Goal: Information Seeking & Learning: Learn about a topic

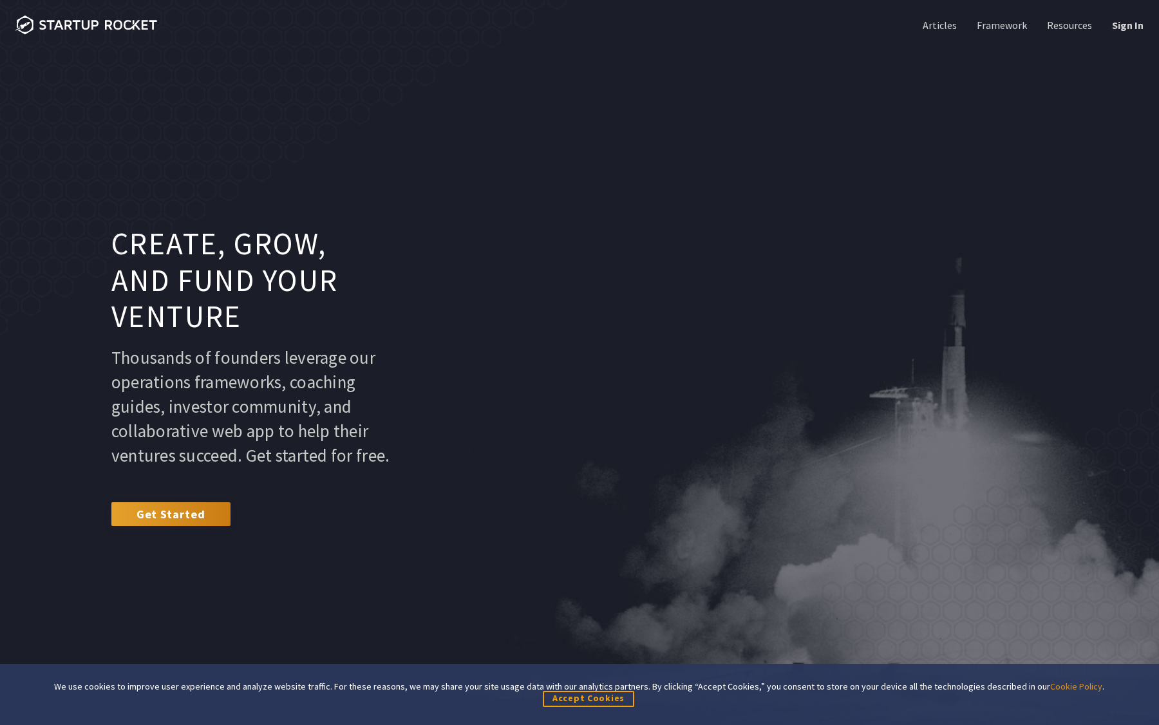
click at [740, 199] on header "Create, grow, and fund your venture Thousands of founders leverage our operatio…" at bounding box center [579, 362] width 1159 height 725
click at [998, 30] on link "Framework" at bounding box center [1001, 25] width 53 height 14
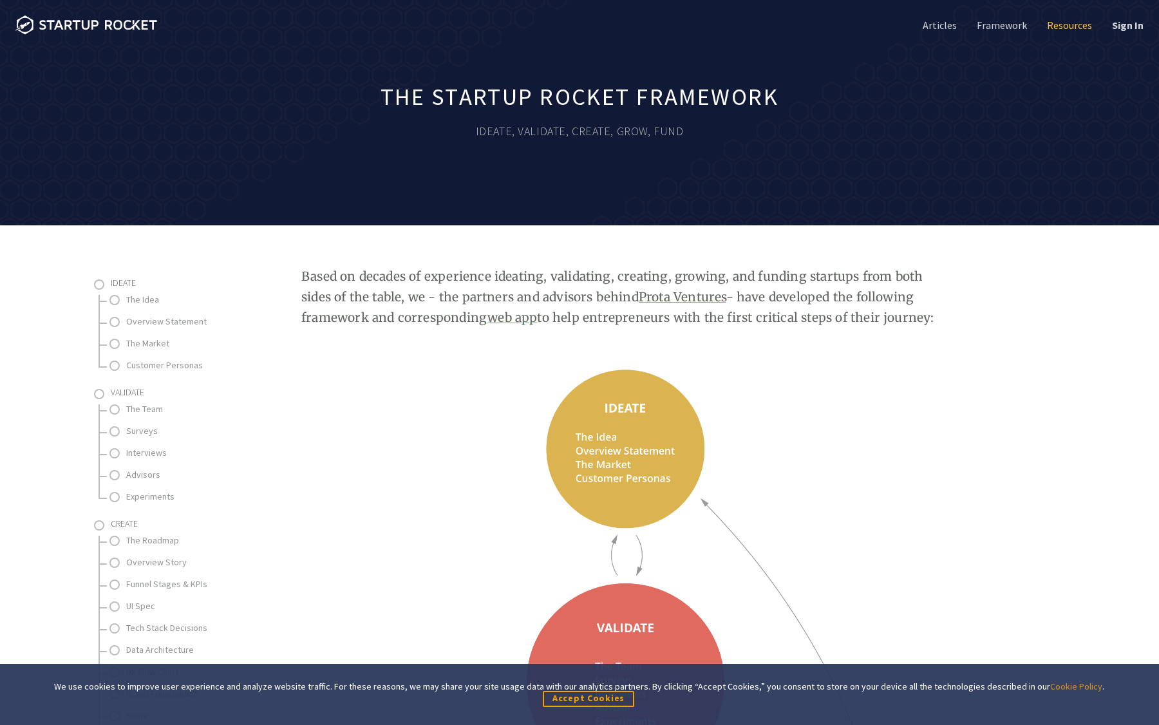
click at [1083, 28] on link "Resources" at bounding box center [1069, 25] width 48 height 14
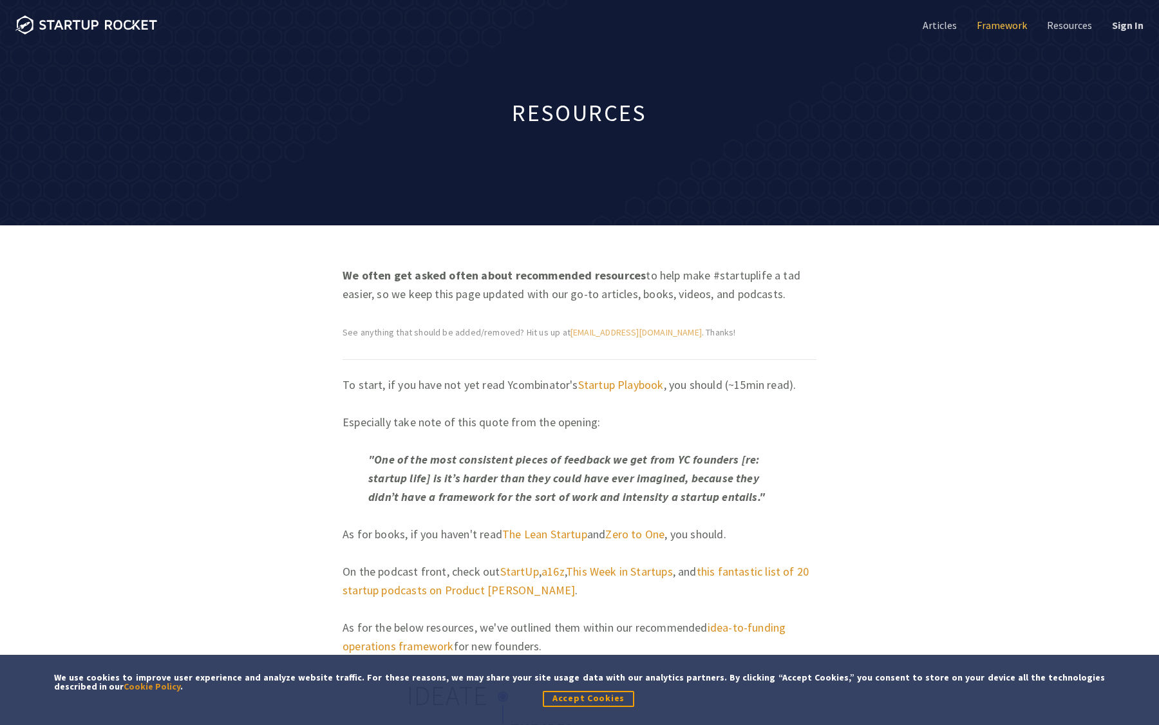
click at [996, 23] on link "Framework" at bounding box center [1001, 25] width 53 height 14
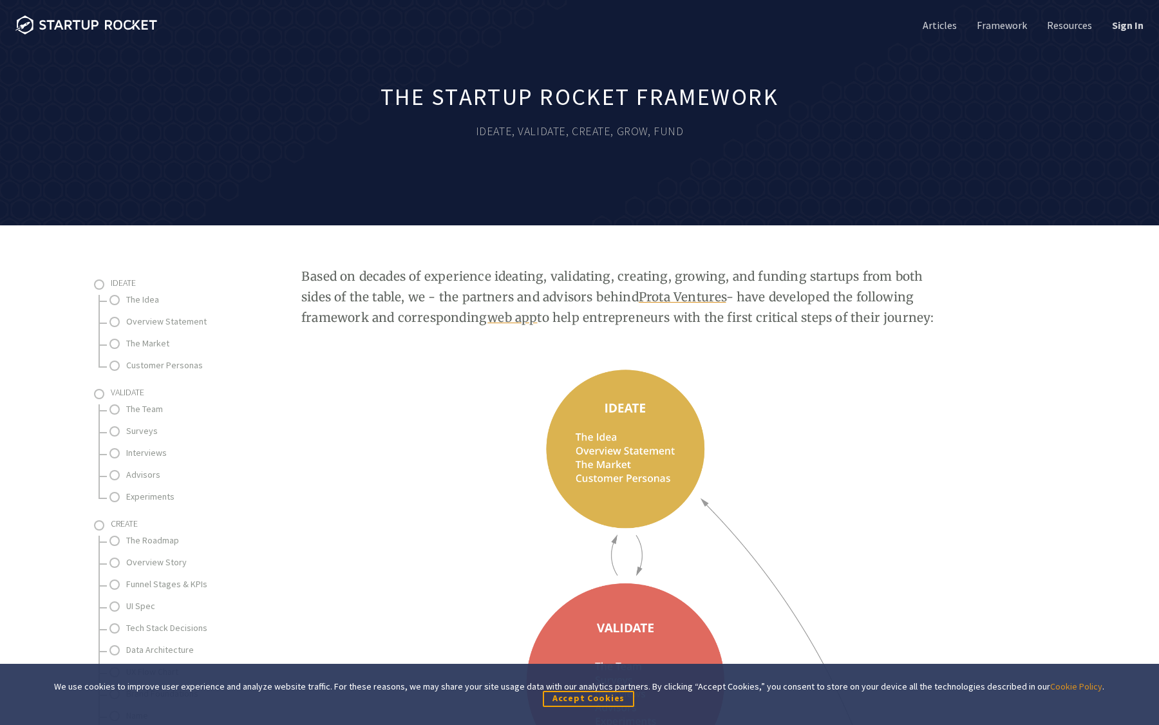
click at [933, 144] on div "The Startup Rocket Framework Ideate, Validate, Create, Grow, Fund" at bounding box center [579, 112] width 1159 height 225
click at [1073, 23] on link "Resources" at bounding box center [1069, 25] width 48 height 14
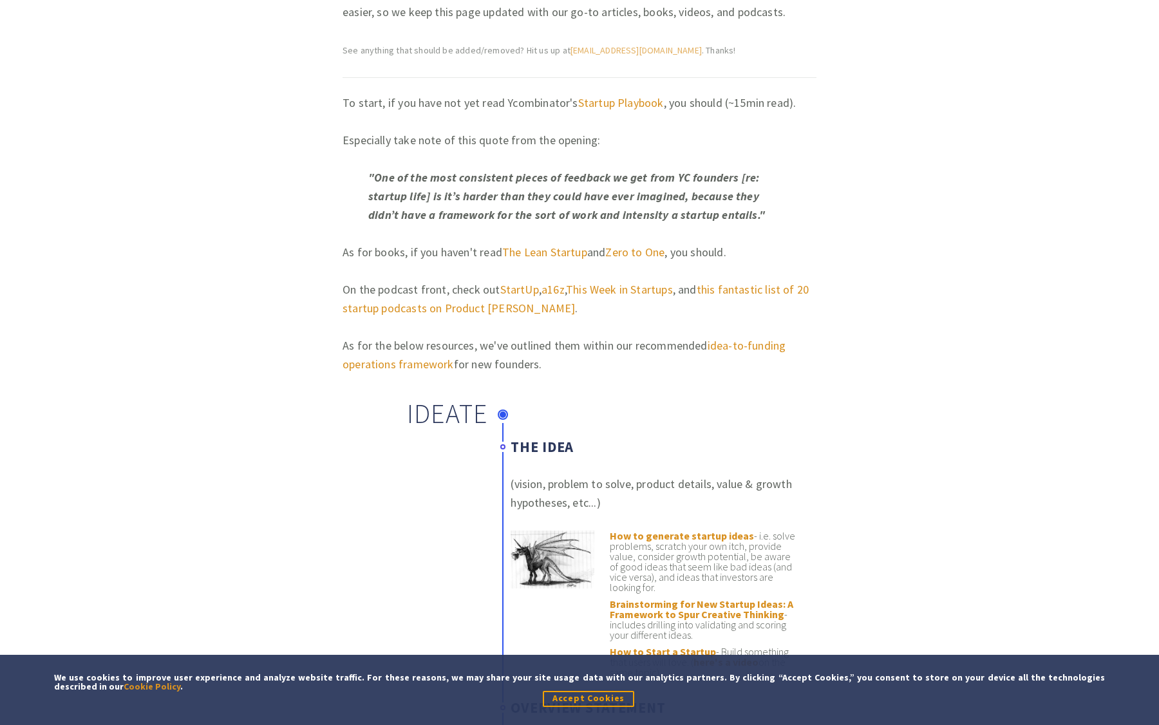
scroll to position [213, 0]
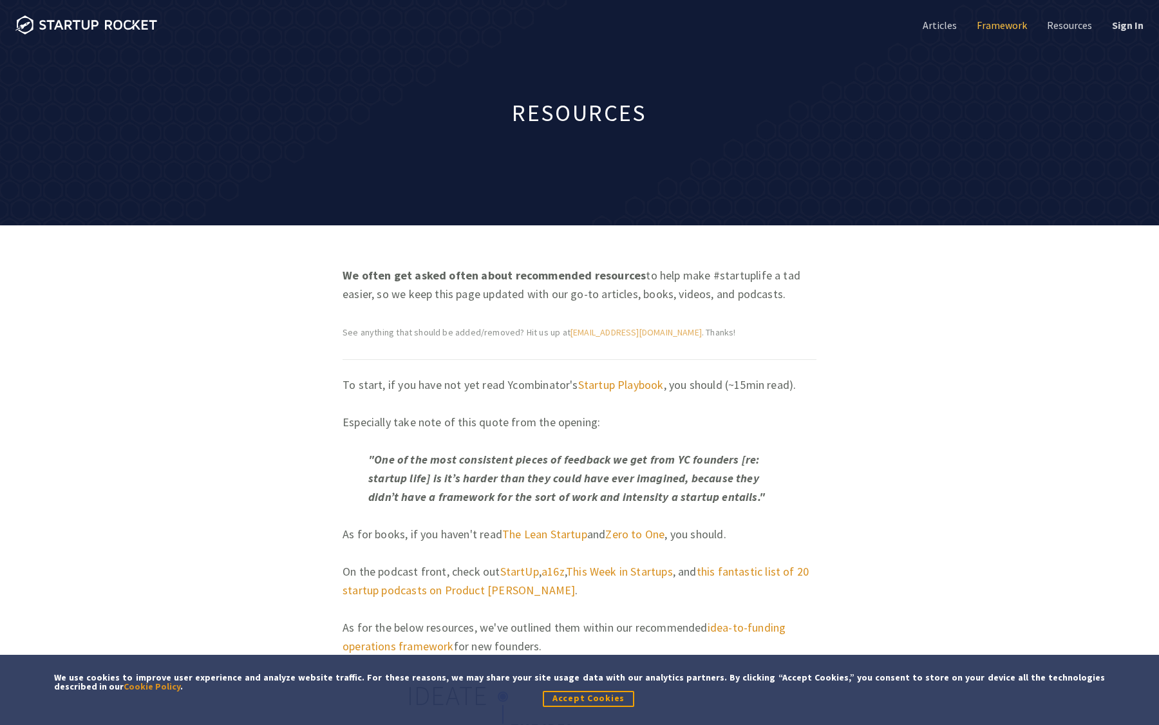
click at [1014, 23] on link "Framework" at bounding box center [1001, 25] width 53 height 14
click at [1001, 26] on link "Framework" at bounding box center [1001, 25] width 53 height 14
click at [1002, 24] on link "Framework" at bounding box center [1001, 25] width 53 height 14
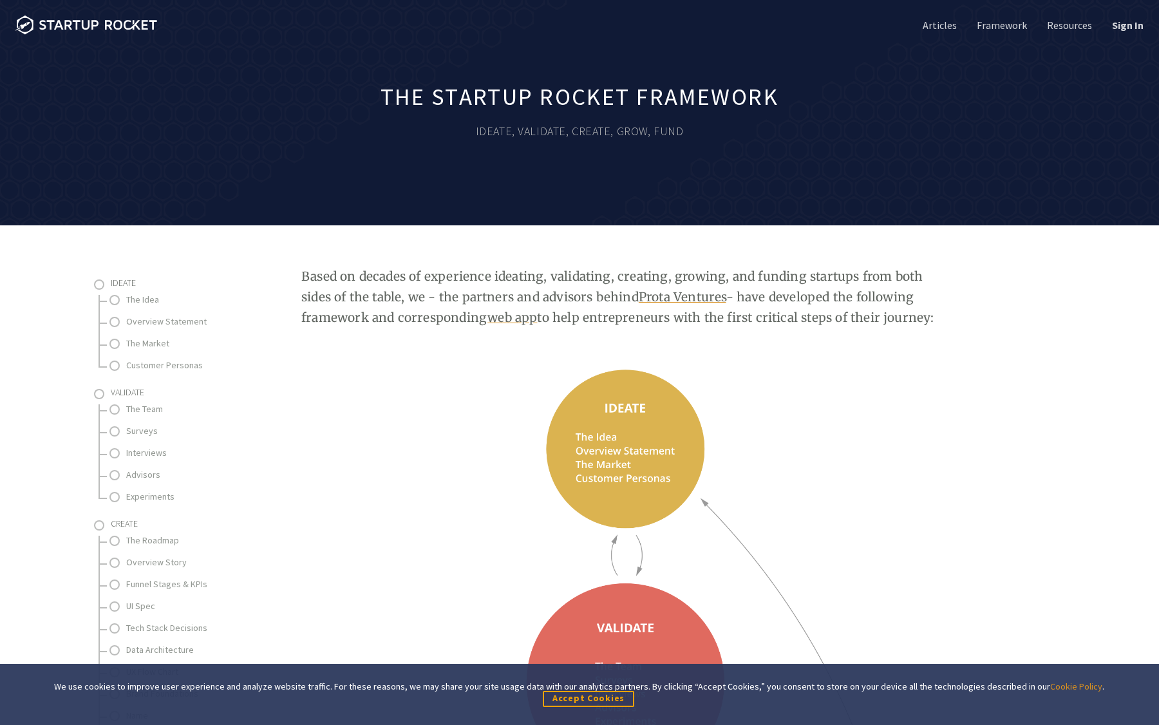
click at [757, 308] on p "Based on decades of experience ideating, validating, creating, growing, and fun…" at bounding box center [627, 297] width 652 height 62
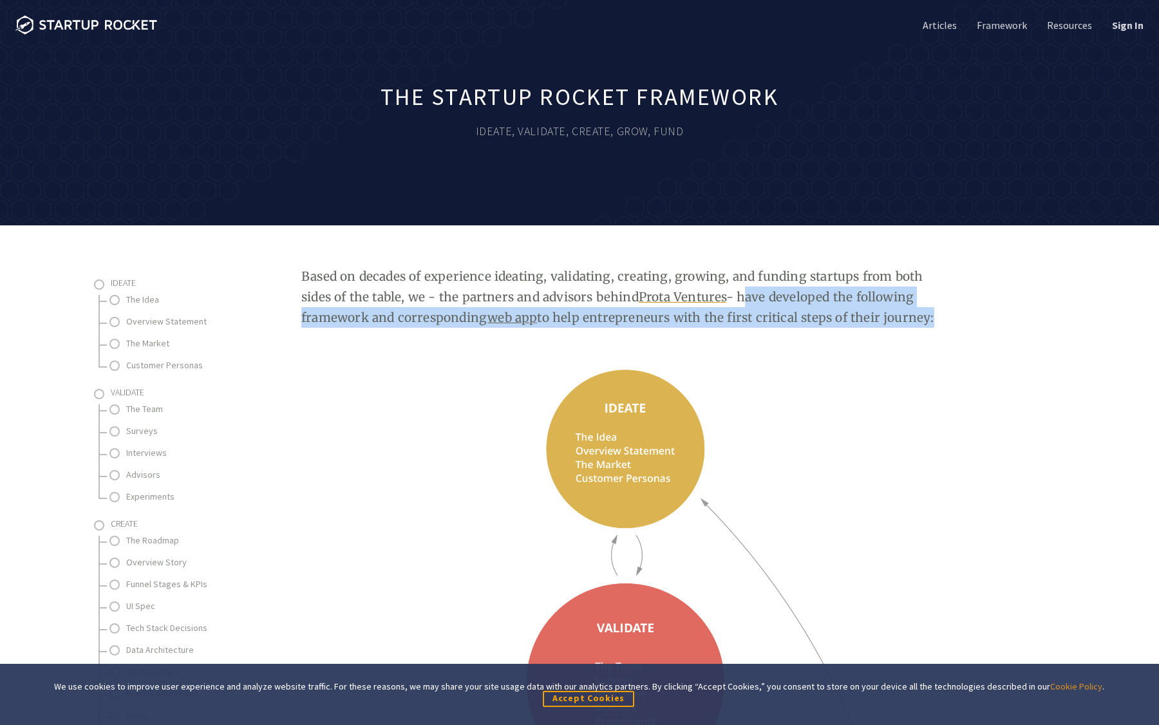
drag, startPoint x: 857, startPoint y: 318, endPoint x: 705, endPoint y: 297, distance: 153.4
click at [707, 297] on p "Based on decades of experience ideating, validating, creating, growing, and fun…" at bounding box center [627, 297] width 652 height 62
click at [705, 297] on p "Based on decades of experience ideating, validating, creating, growing, and fun…" at bounding box center [627, 297] width 652 height 62
drag, startPoint x: 705, startPoint y: 297, endPoint x: 850, endPoint y: 321, distance: 146.9
click at [851, 321] on p "Based on decades of experience ideating, validating, creating, growing, and fun…" at bounding box center [627, 297] width 652 height 62
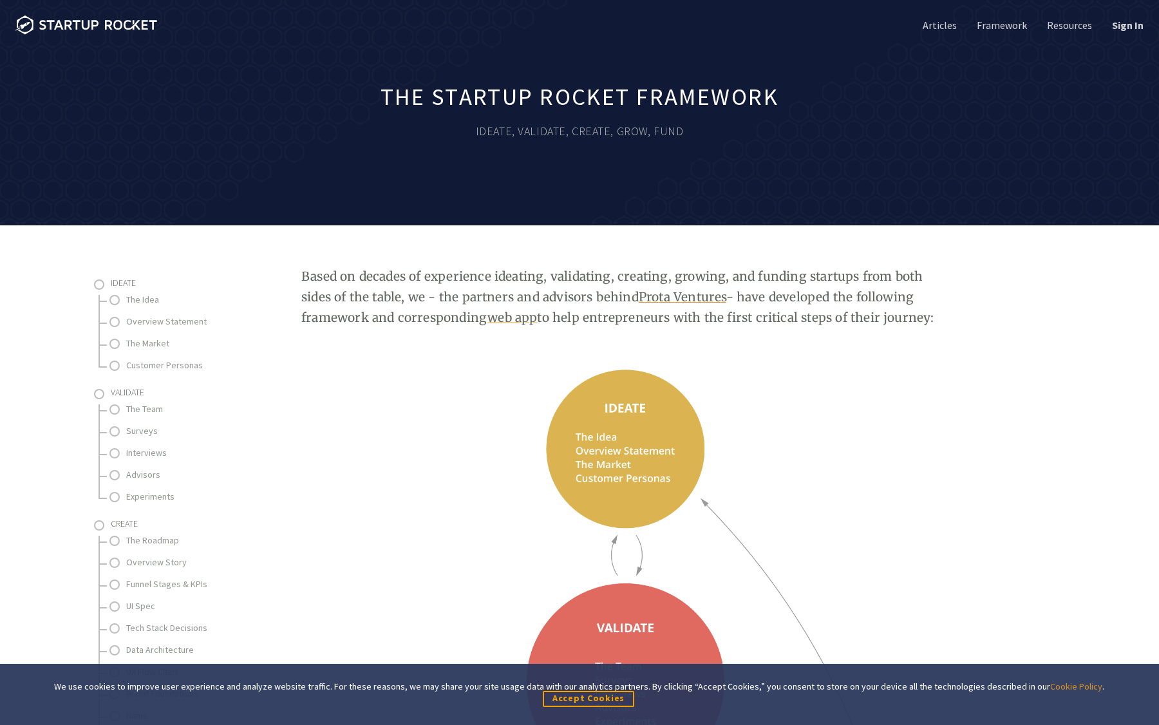
click at [710, 311] on p "Based on decades of experience ideating, validating, creating, growing, and fun…" at bounding box center [627, 297] width 652 height 62
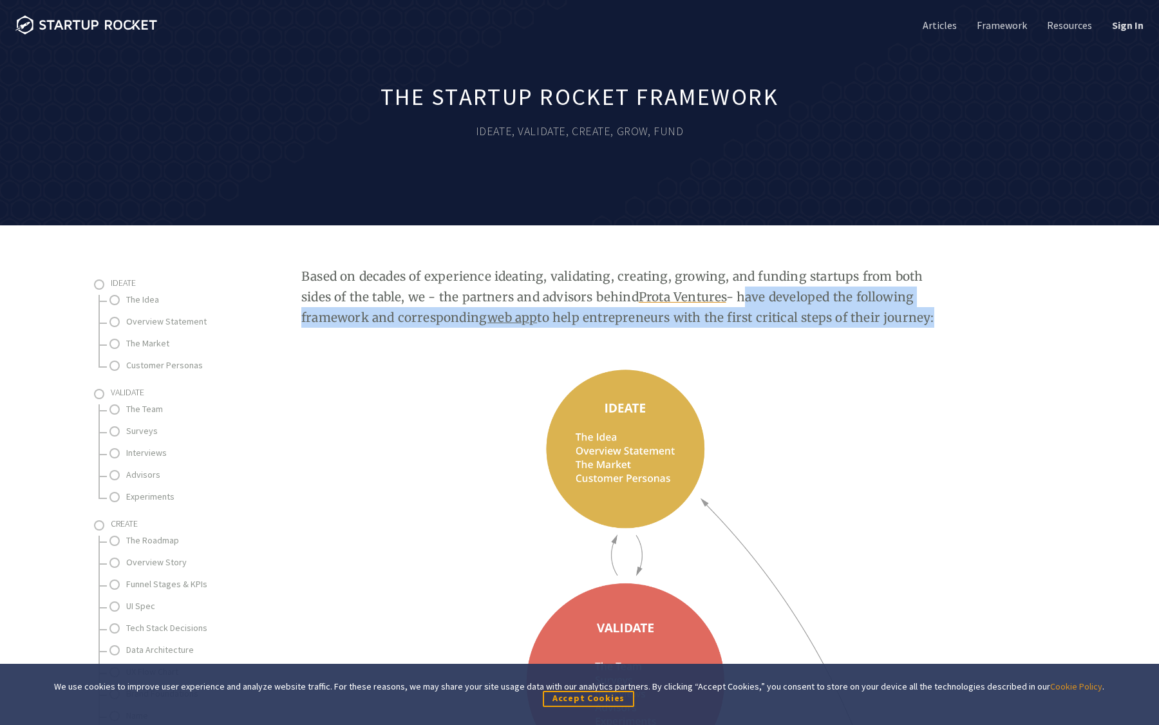
drag, startPoint x: 709, startPoint y: 292, endPoint x: 854, endPoint y: 322, distance: 148.6
click at [854, 322] on p "Based on decades of experience ideating, validating, creating, growing, and fun…" at bounding box center [627, 297] width 652 height 62
drag, startPoint x: 855, startPoint y: 321, endPoint x: 705, endPoint y: 301, distance: 150.9
click at [706, 301] on p "Based on decades of experience ideating, validating, creating, growing, and fun…" at bounding box center [627, 297] width 652 height 62
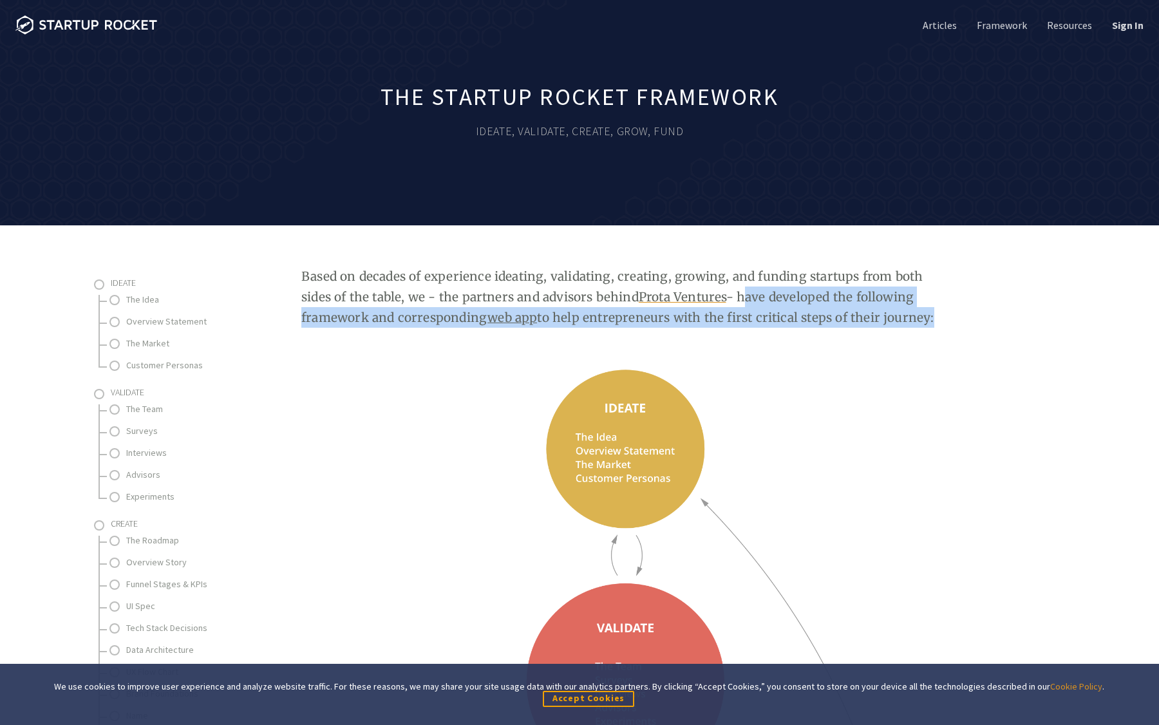
click at [705, 301] on p "Based on decades of experience ideating, validating, creating, growing, and fun…" at bounding box center [627, 297] width 652 height 62
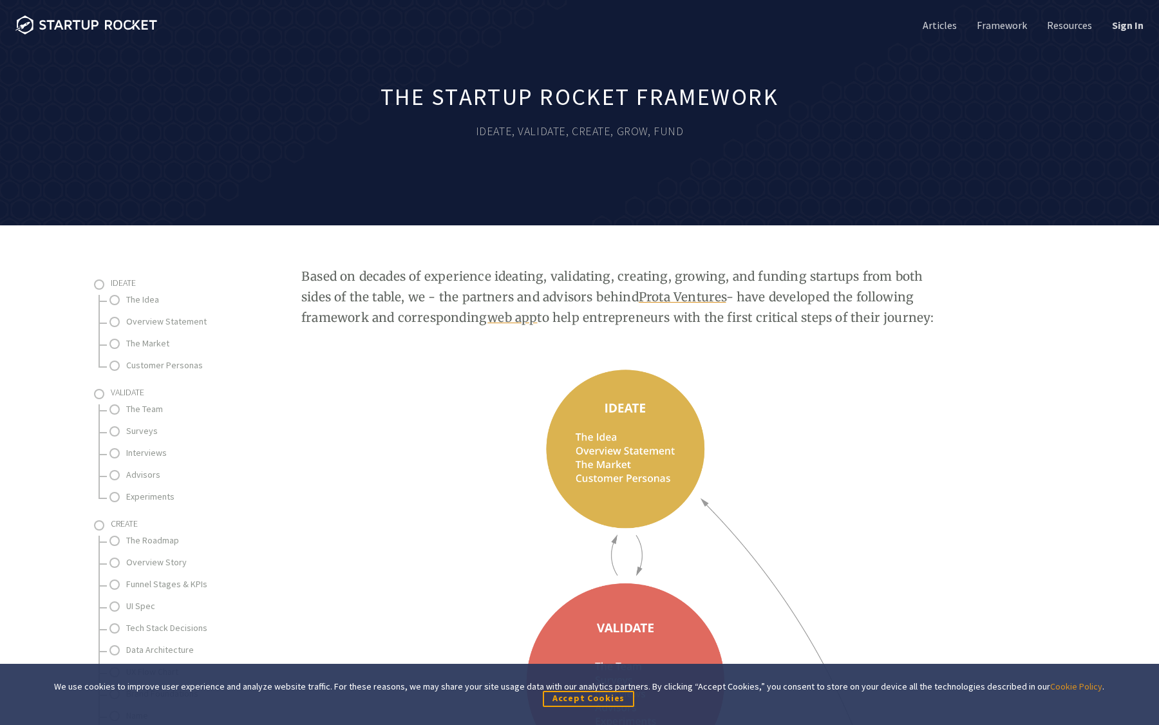
drag, startPoint x: 705, startPoint y: 301, endPoint x: 864, endPoint y: 319, distance: 159.5
click at [864, 319] on p "Based on decades of experience ideating, validating, creating, growing, and fun…" at bounding box center [627, 297] width 652 height 62
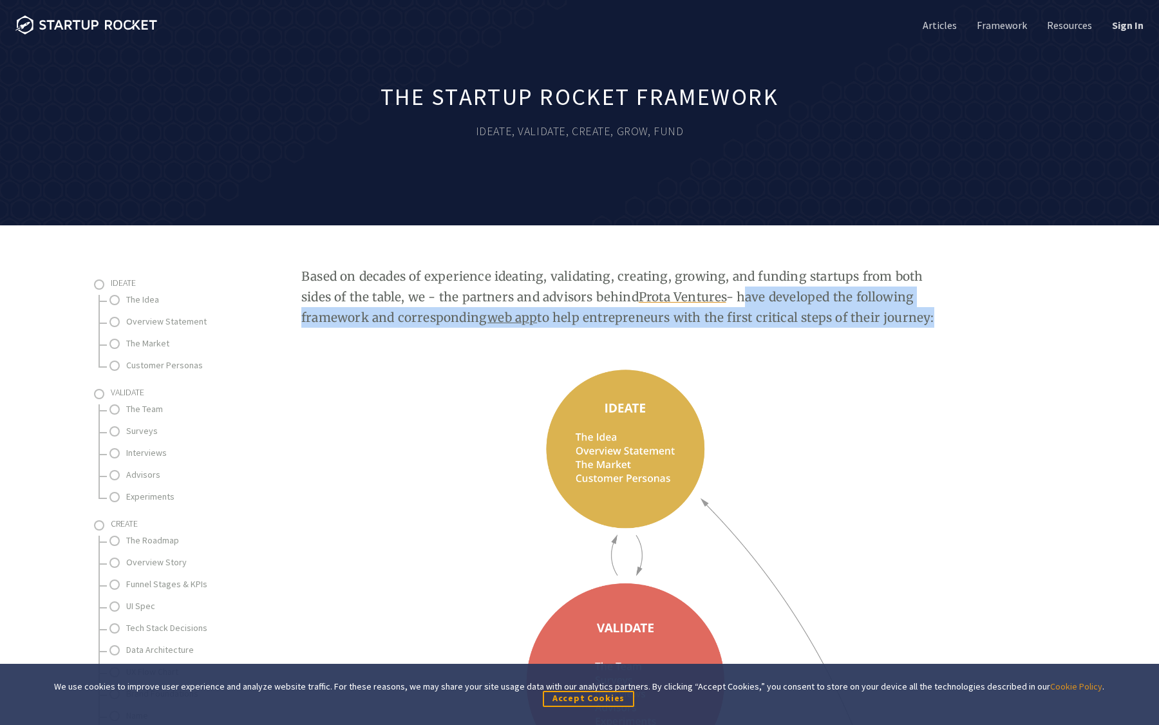
drag, startPoint x: 864, startPoint y: 319, endPoint x: 709, endPoint y: 303, distance: 156.0
click at [709, 303] on p "Based on decades of experience ideating, validating, creating, growing, and fun…" at bounding box center [627, 297] width 652 height 62
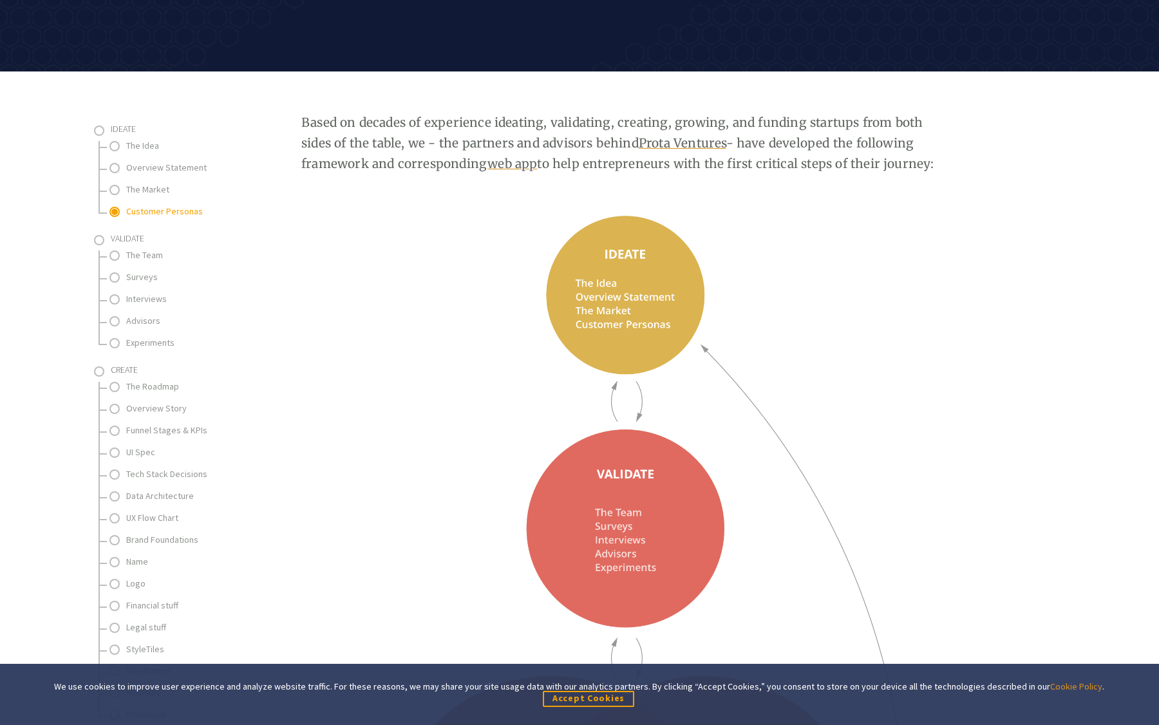
scroll to position [148, 0]
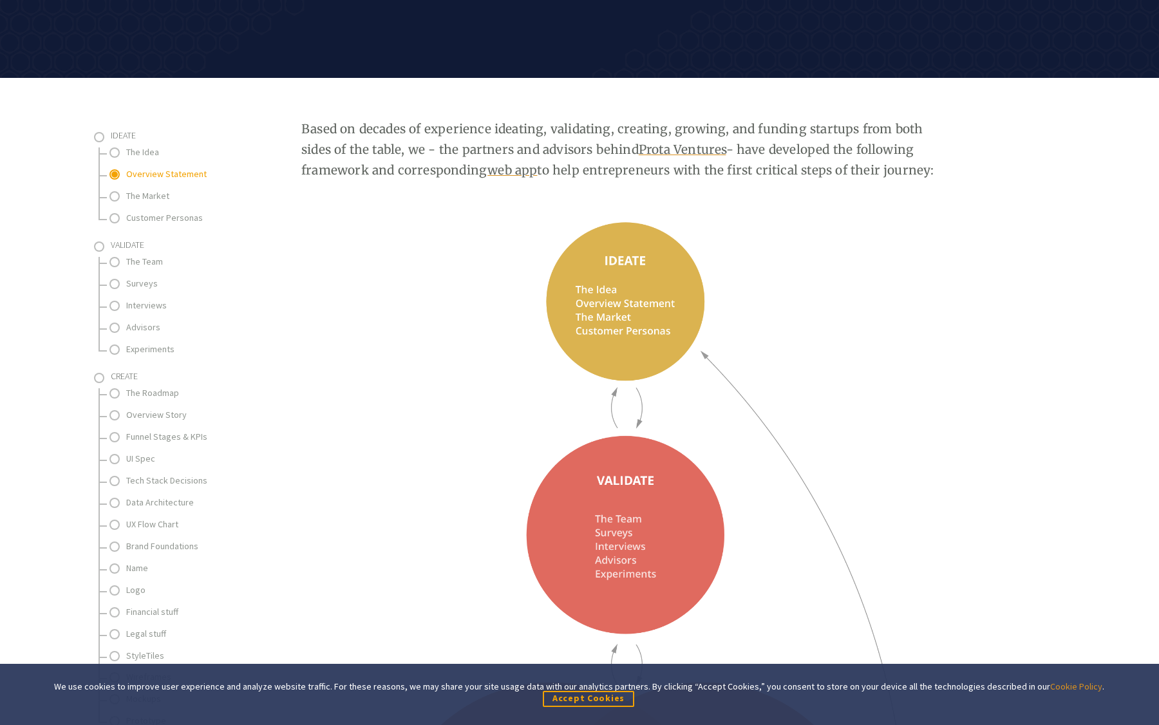
click at [169, 176] on link "Overview Statement" at bounding box center [190, 174] width 129 height 16
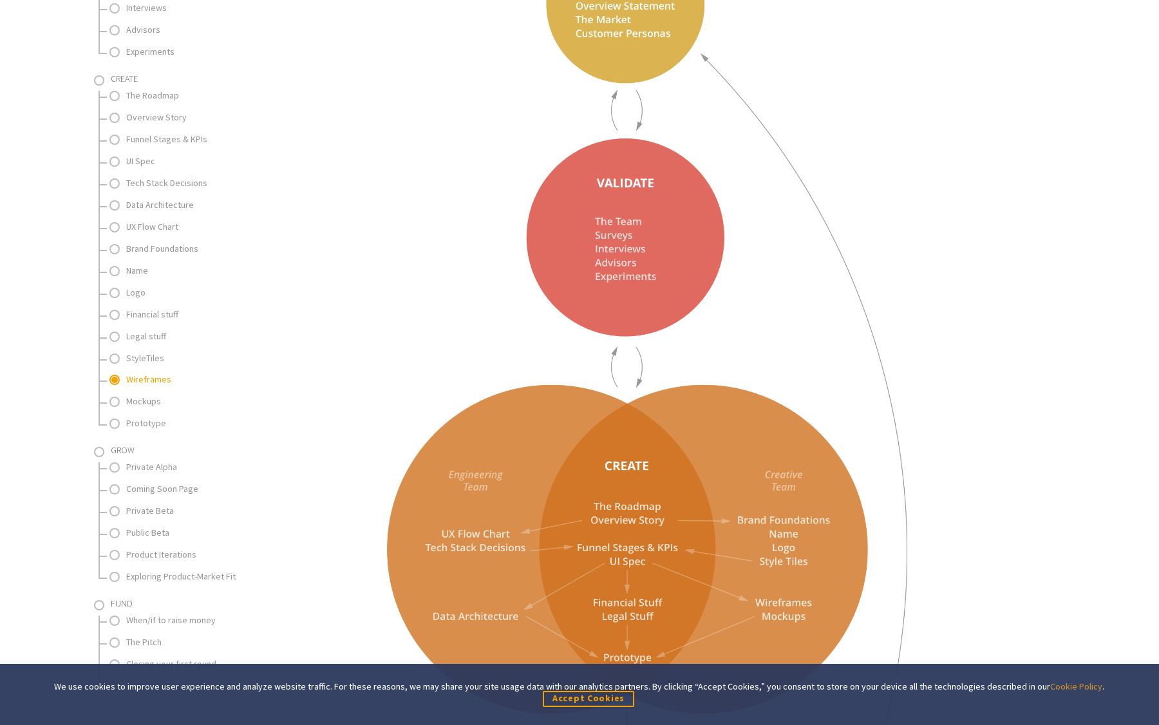
scroll to position [503, 0]
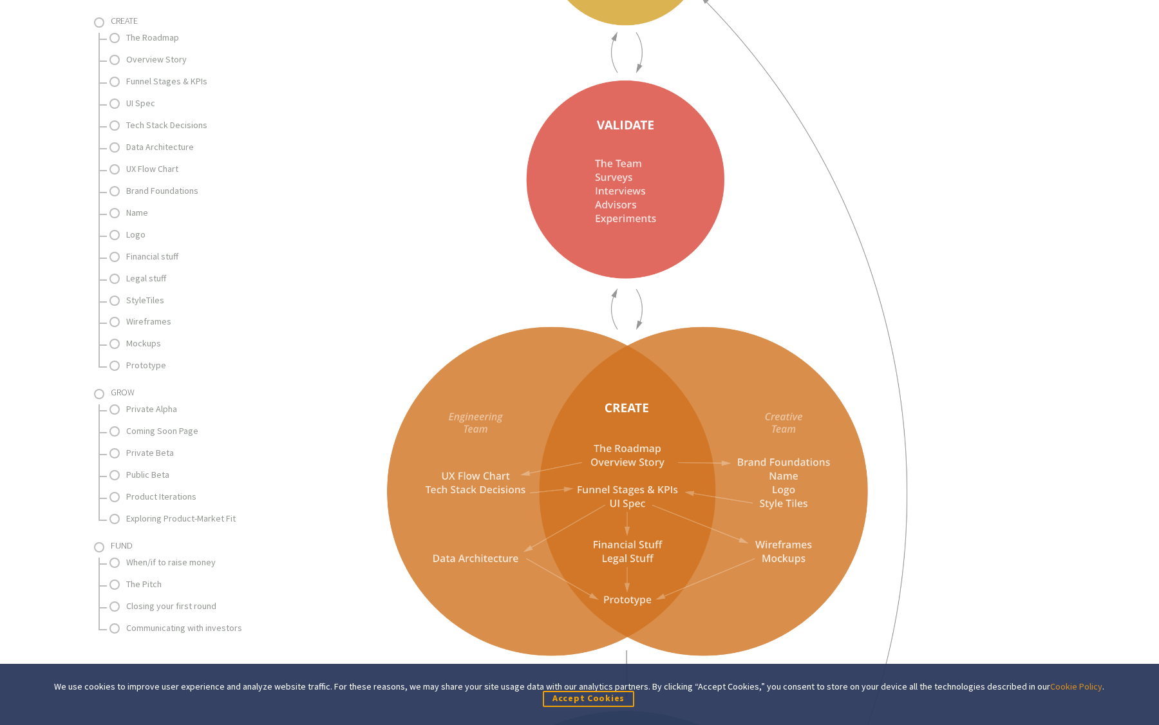
drag, startPoint x: 157, startPoint y: 405, endPoint x: 169, endPoint y: 403, distance: 12.4
click at [157, 405] on link "Private Alpha" at bounding box center [190, 409] width 129 height 16
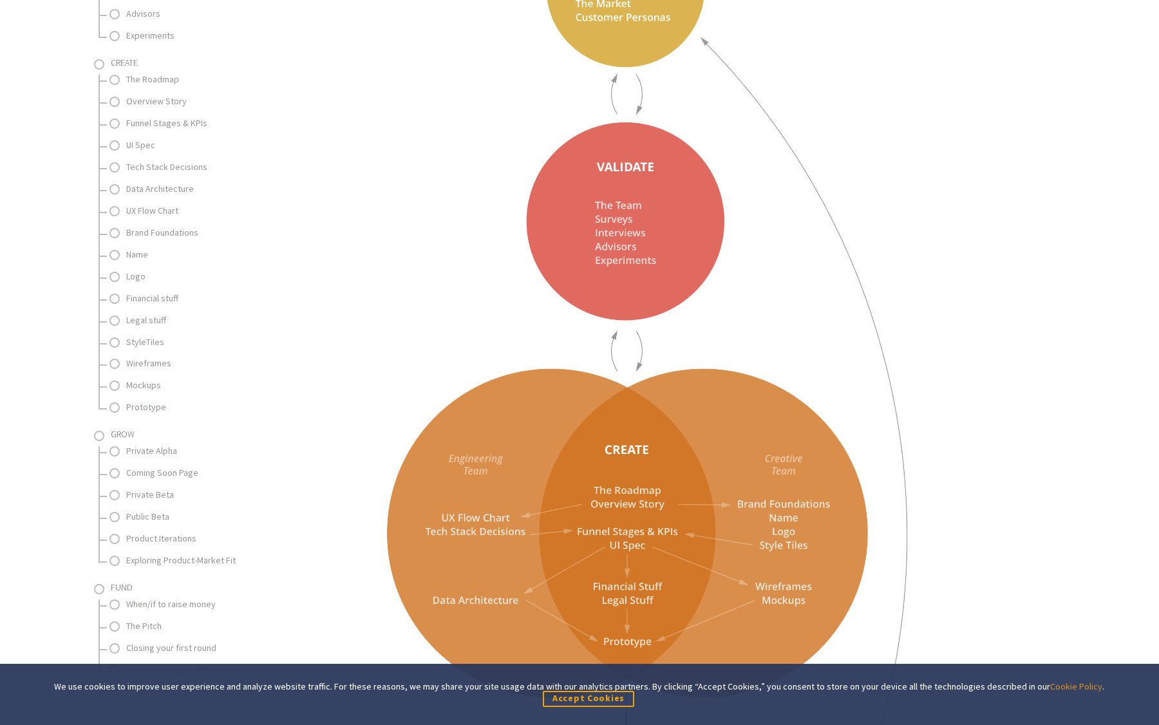
scroll to position [357, 0]
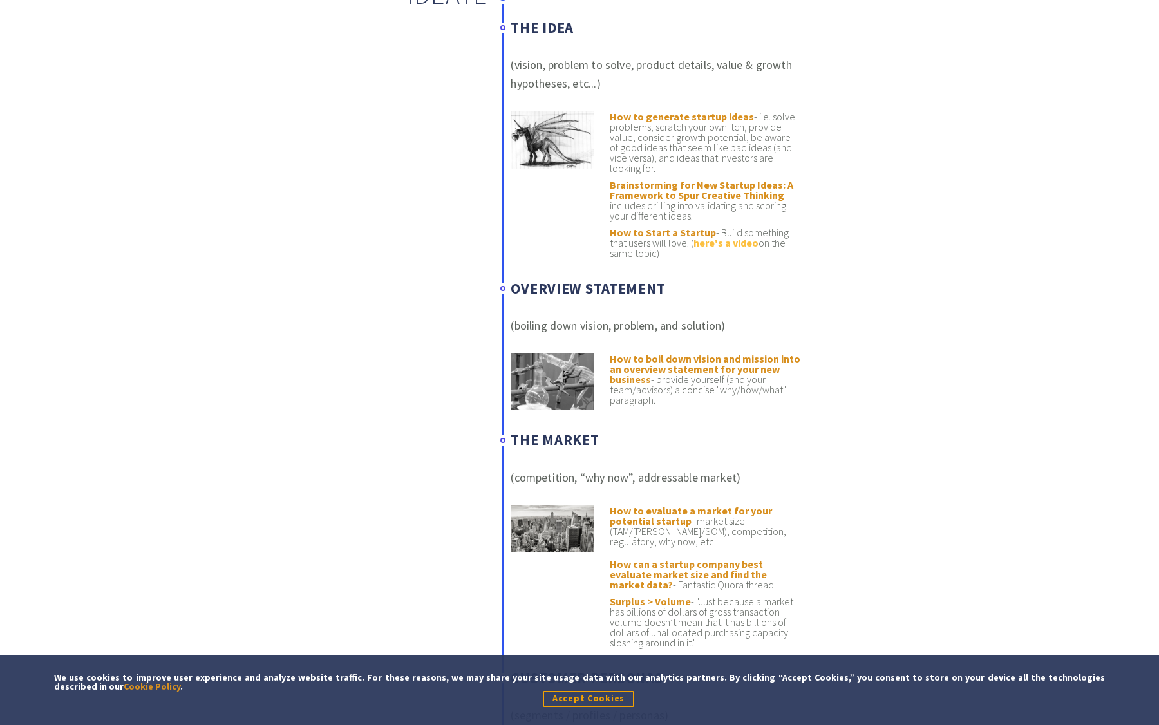
scroll to position [708, 0]
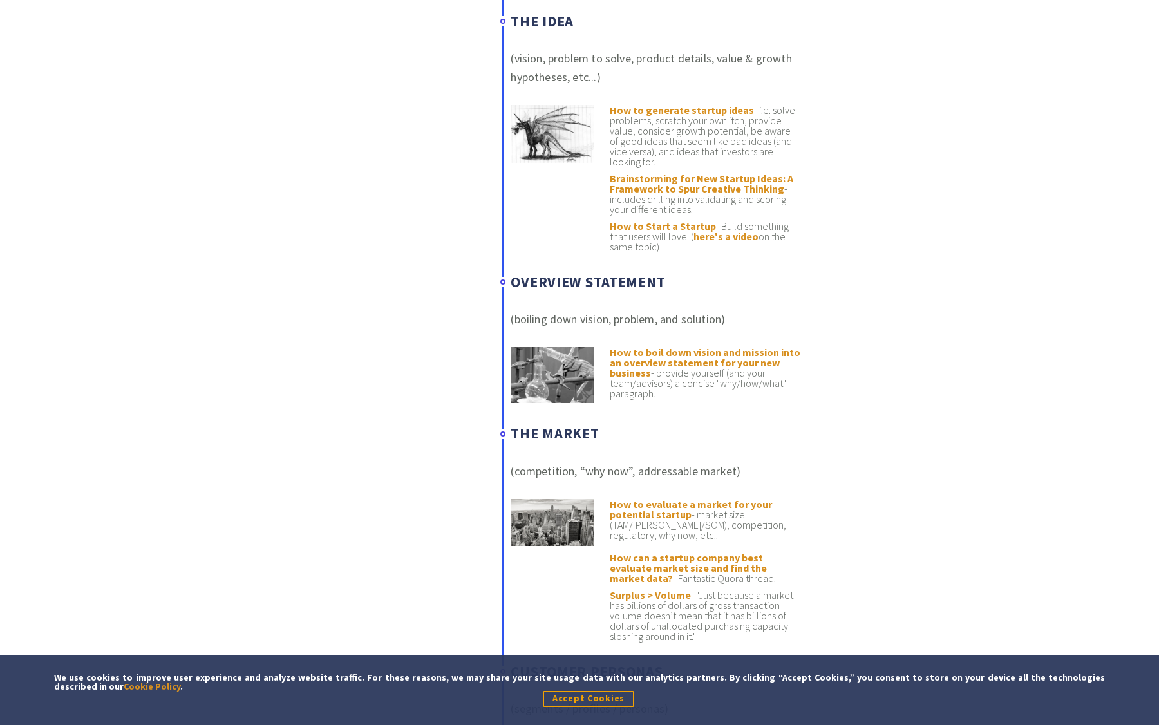
click at [698, 324] on p "(boiling down vision, problem, and solution)" at bounding box center [656, 319] width 291 height 19
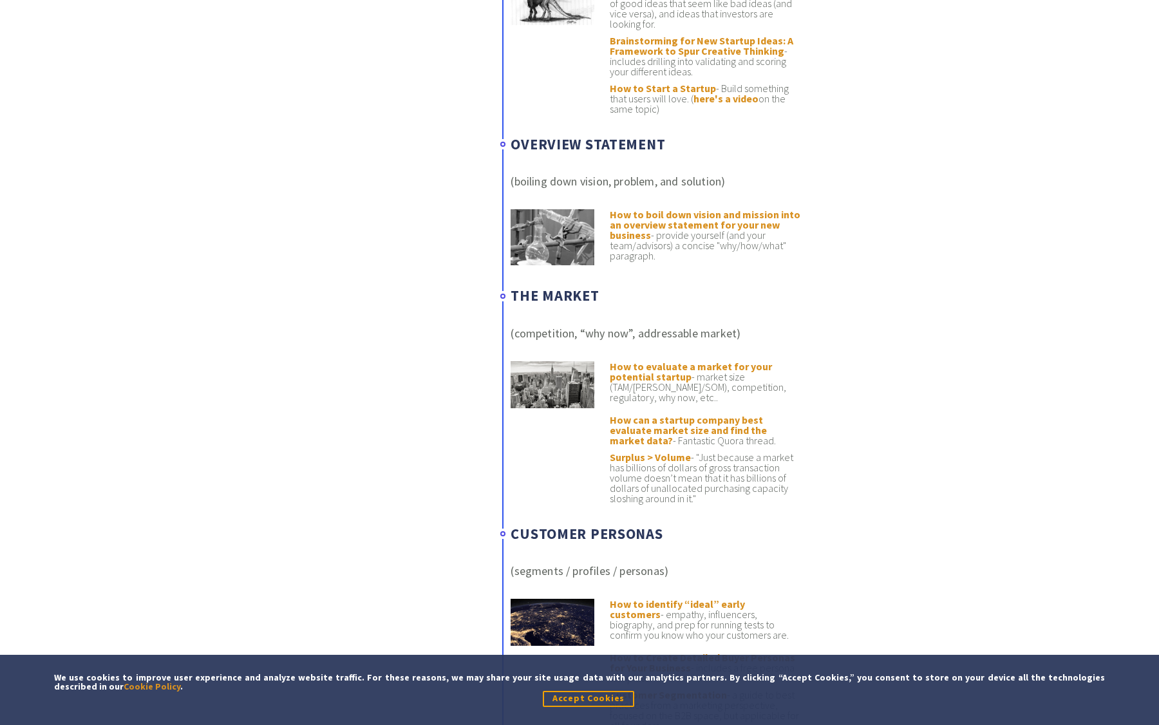
scroll to position [1084, 0]
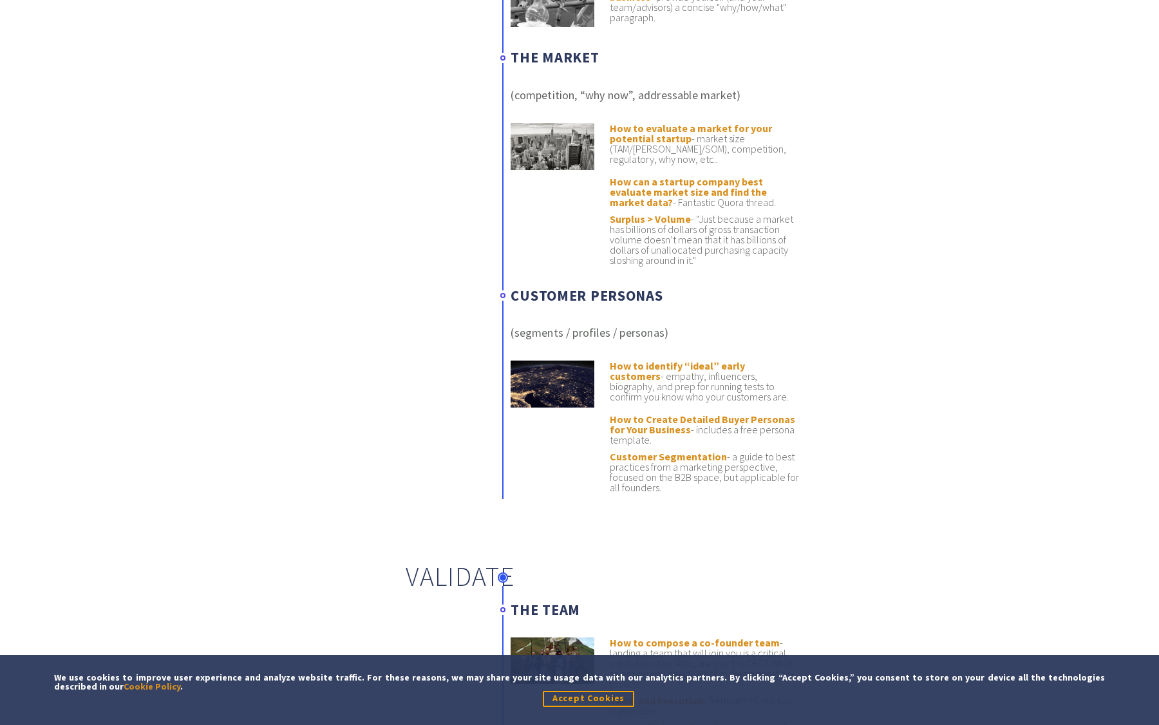
click at [644, 332] on p "(segments / profiles / personas)" at bounding box center [656, 332] width 291 height 19
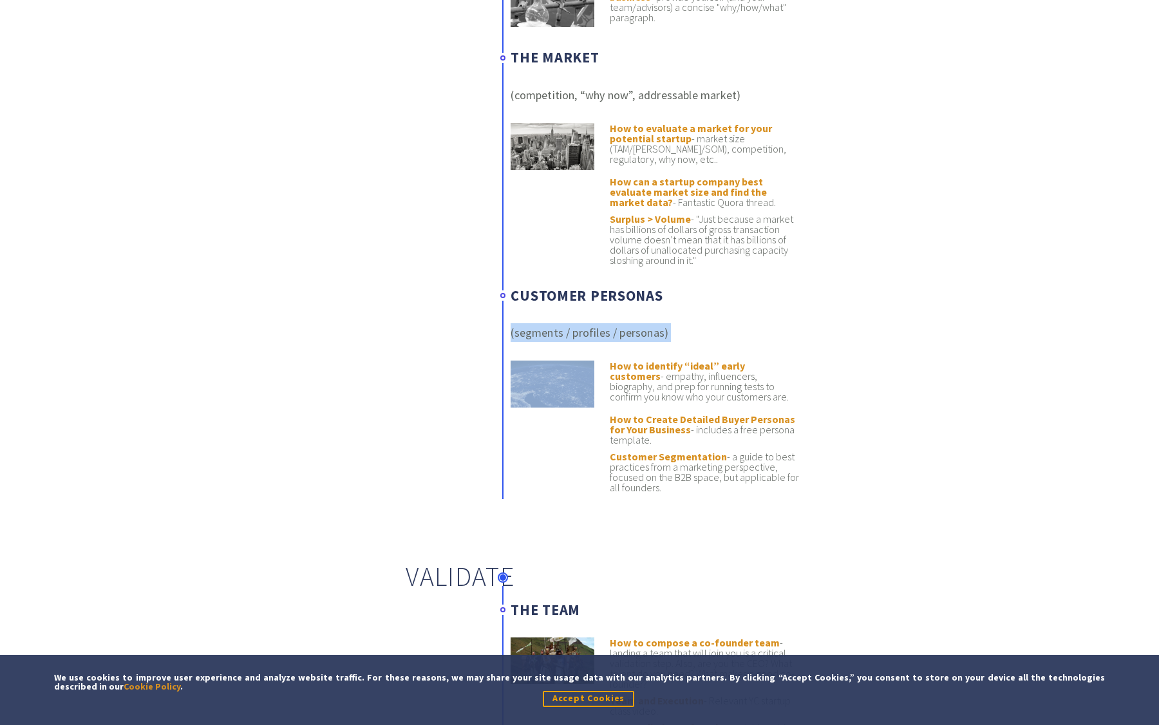
click at [644, 332] on p "(segments / profiles / personas)" at bounding box center [656, 332] width 291 height 19
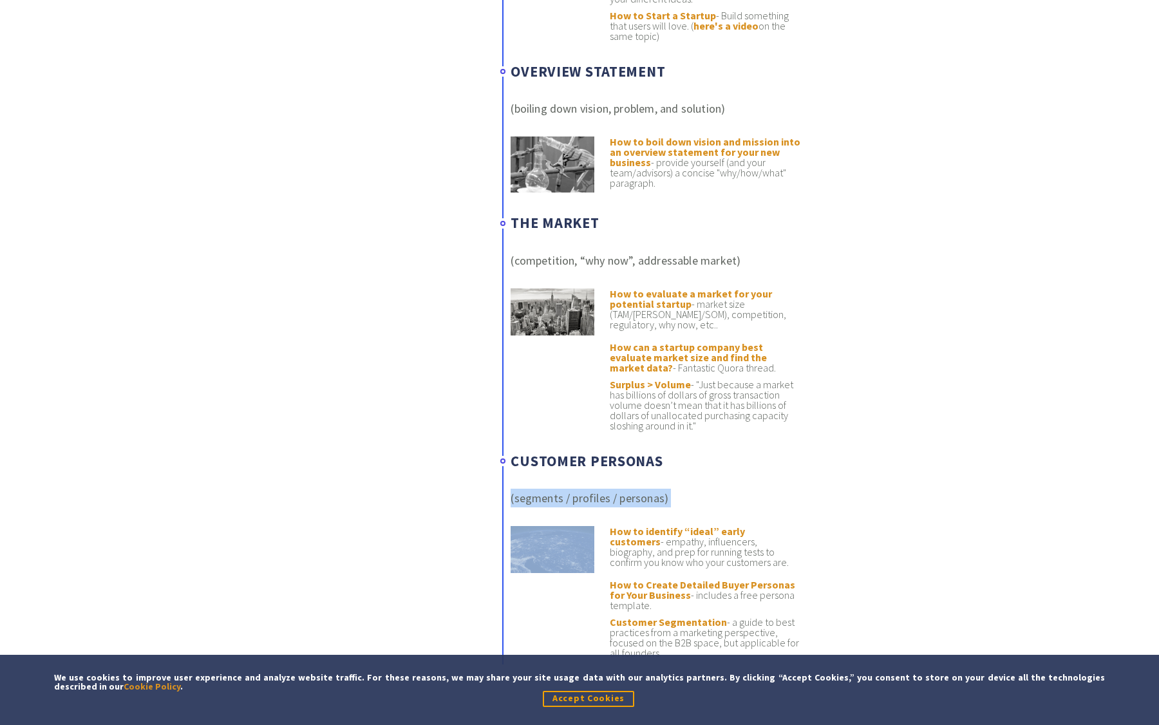
scroll to position [947, 0]
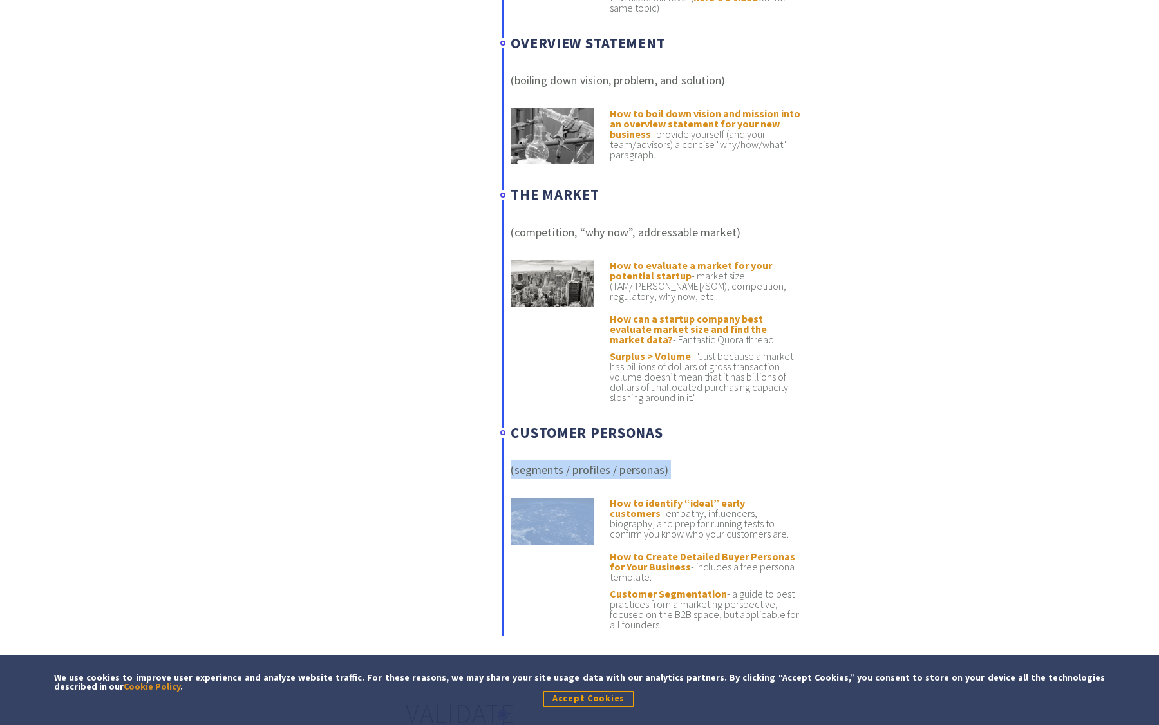
drag, startPoint x: 701, startPoint y: 398, endPoint x: 697, endPoint y: 354, distance: 44.7
click at [697, 354] on li "Surplus > Volume - "Just because a market has billions of dollars of gross tran…" at bounding box center [705, 377] width 191 height 52
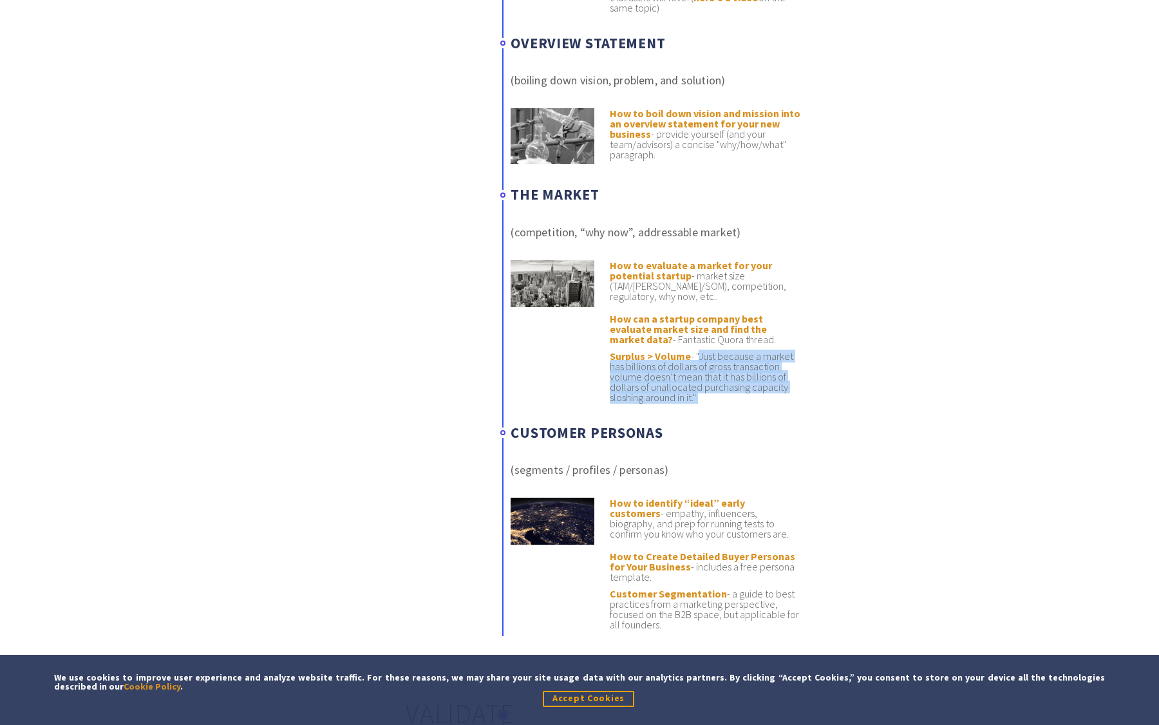
drag, startPoint x: 697, startPoint y: 354, endPoint x: 707, endPoint y: 399, distance: 46.1
click at [707, 399] on li "Surplus > Volume - "Just because a market has billions of dollars of gross tran…" at bounding box center [705, 377] width 191 height 52
drag, startPoint x: 707, startPoint y: 399, endPoint x: 692, endPoint y: 352, distance: 48.7
click at [692, 352] on li "Surplus > Volume - "Just because a market has billions of dollars of gross tran…" at bounding box center [705, 377] width 191 height 52
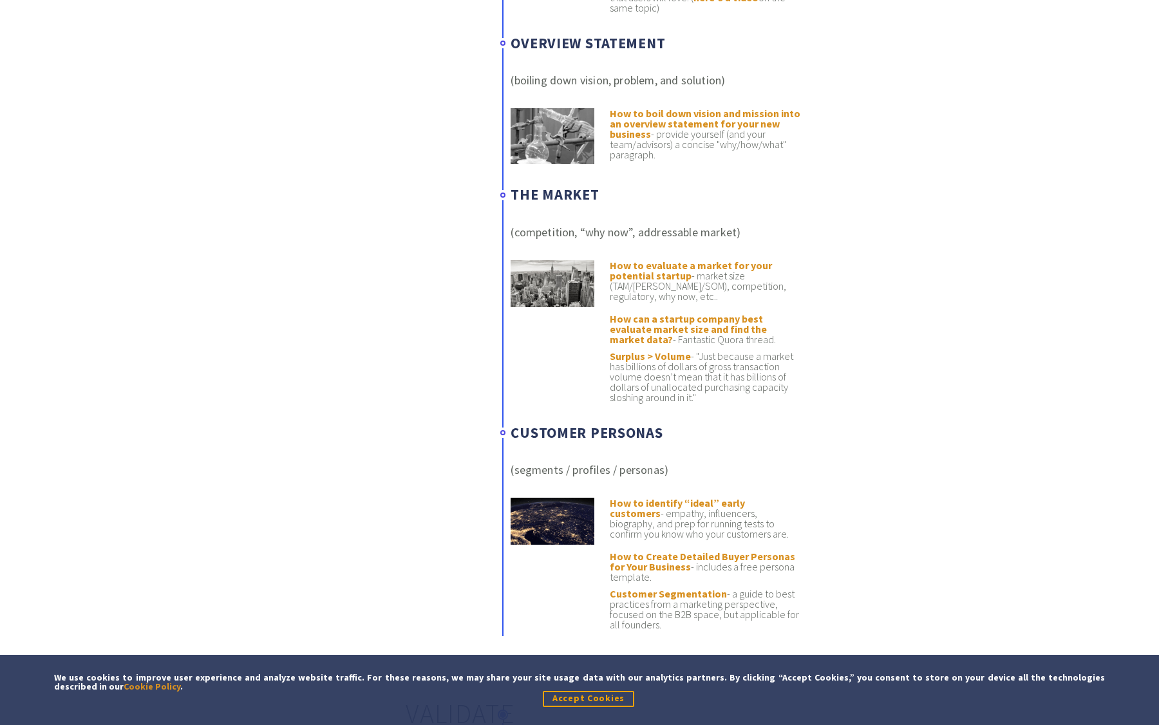
click at [692, 352] on li "Surplus > Volume - "Just because a market has billions of dollars of gross tran…" at bounding box center [705, 377] width 191 height 52
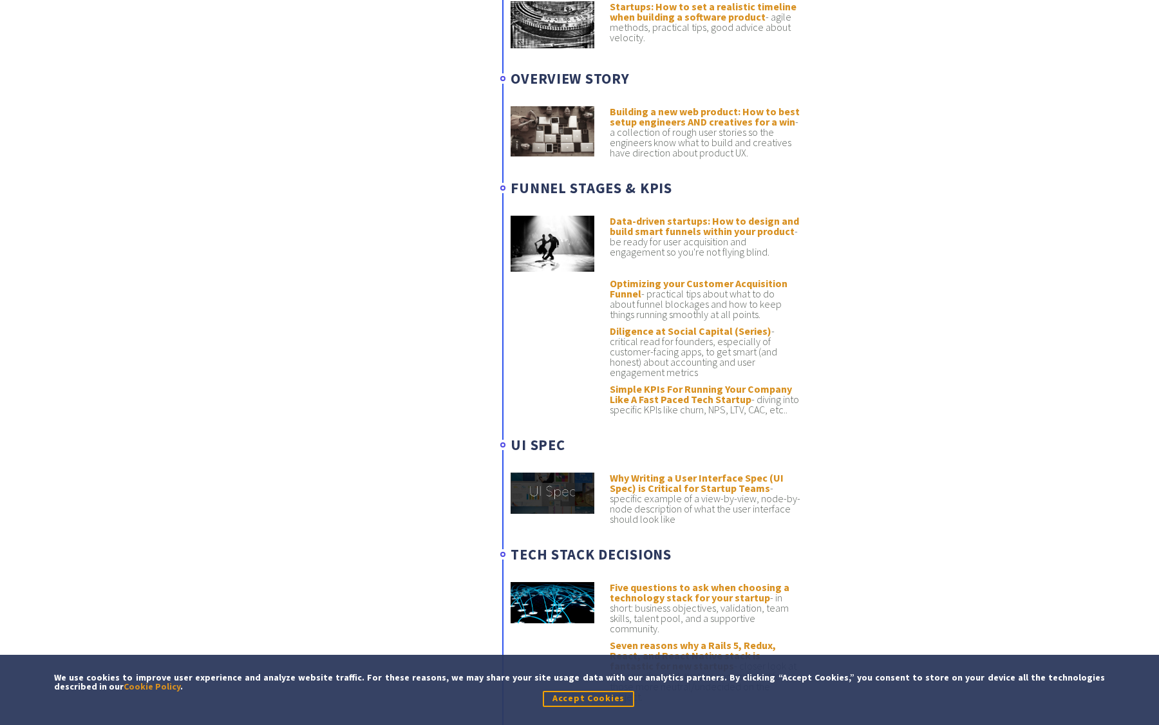
scroll to position [2573, 0]
click at [661, 189] on h3 "Funnel Stages & KPIs" at bounding box center [656, 186] width 291 height 17
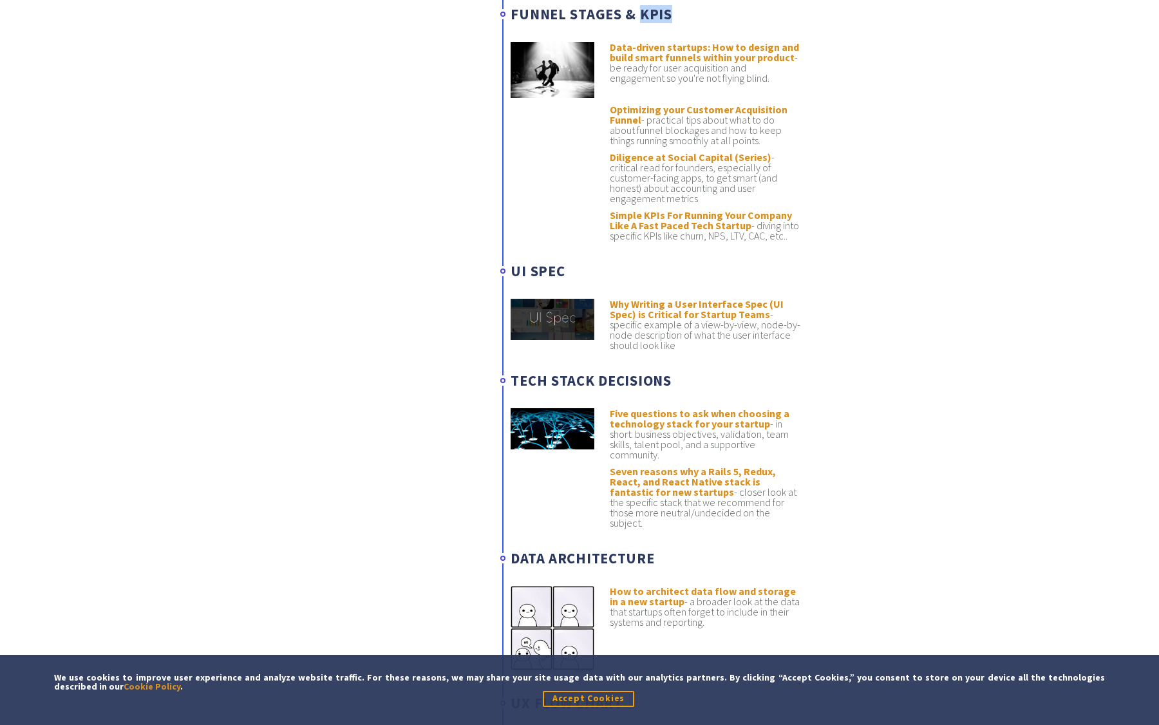
scroll to position [2725, 0]
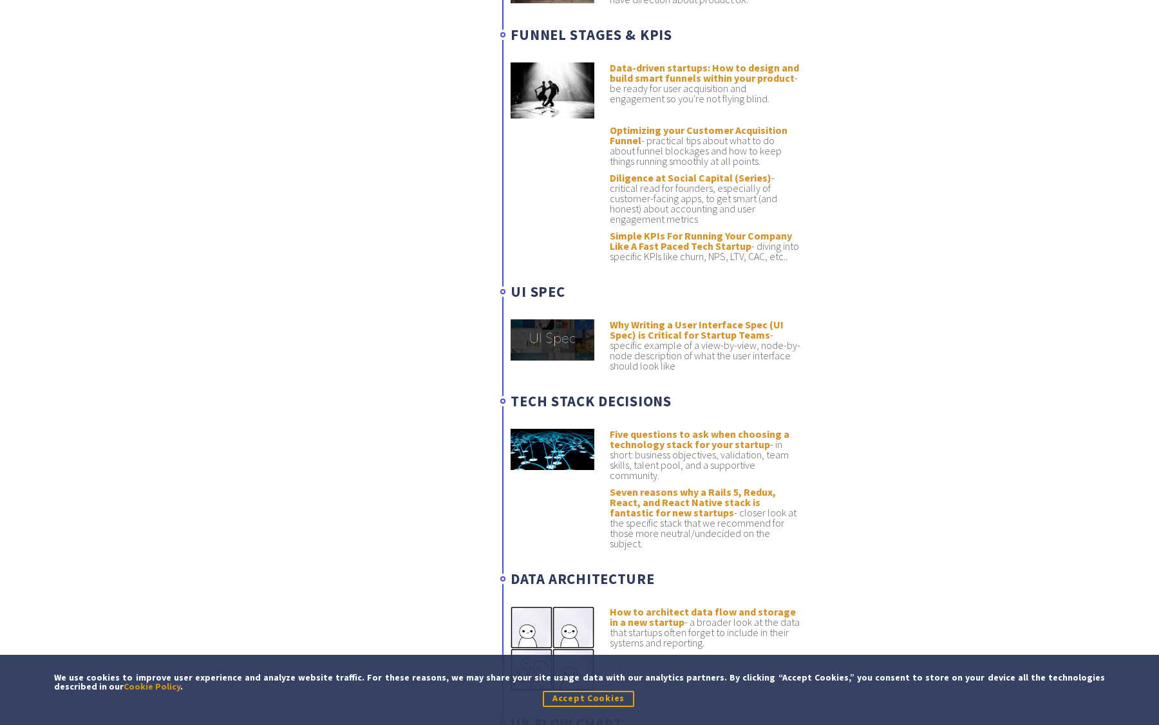
click at [765, 248] on li "Simple KPIs For Running Your Company Like A Fast Paced Tech Startup - diving in…" at bounding box center [705, 246] width 191 height 31
click at [744, 248] on li "Simple KPIs For Running Your Company Like A Fast Paced Tech Startup - diving in…" at bounding box center [705, 246] width 191 height 31
click at [719, 248] on li "Simple KPIs For Running Your Company Like A Fast Paced Tech Startup - diving in…" at bounding box center [705, 246] width 191 height 31
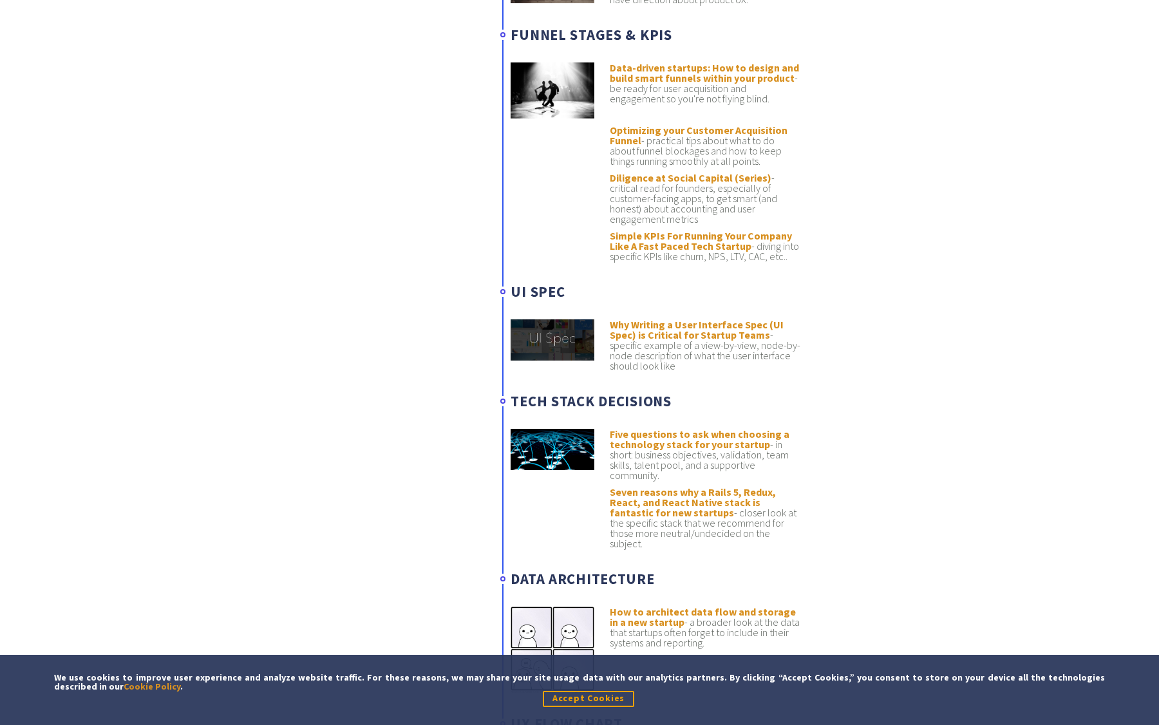
click at [737, 246] on li "Simple KPIs For Running Your Company Like A Fast Paced Tech Startup - diving in…" at bounding box center [705, 246] width 191 height 31
click at [755, 249] on li "Simple KPIs For Running Your Company Like A Fast Paced Tech Startup - diving in…" at bounding box center [705, 246] width 191 height 31
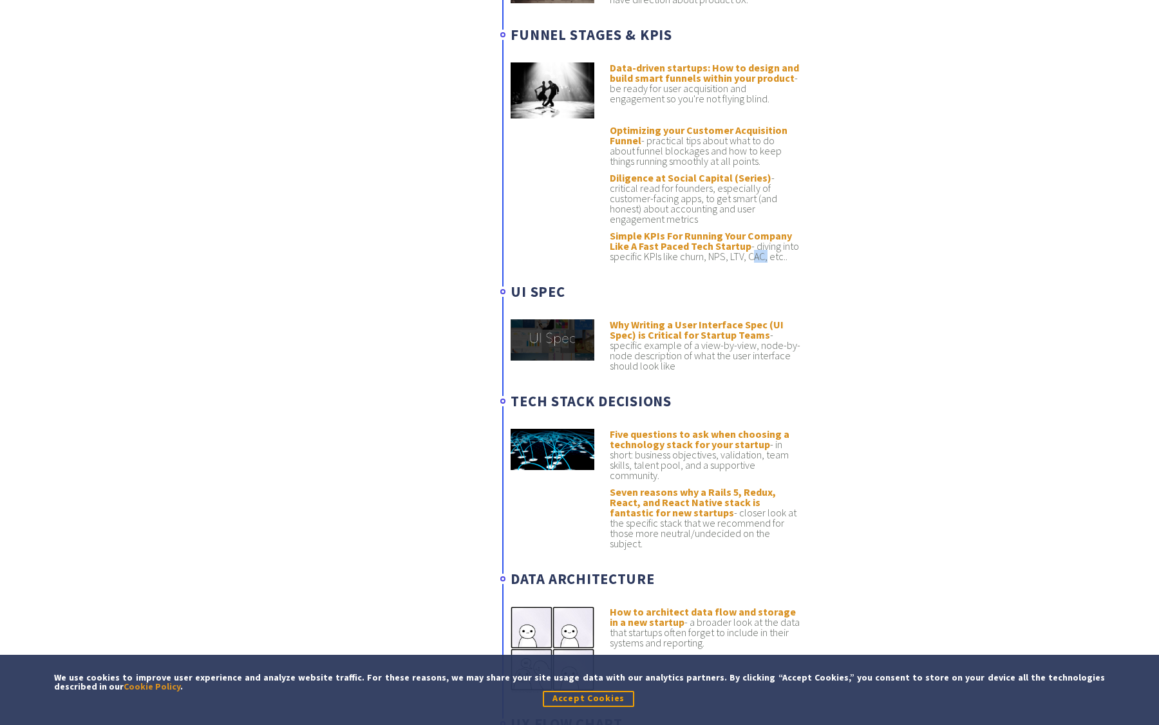
click at [755, 249] on li "Simple KPIs For Running Your Company Like A Fast Paced Tech Startup - diving in…" at bounding box center [705, 246] width 191 height 31
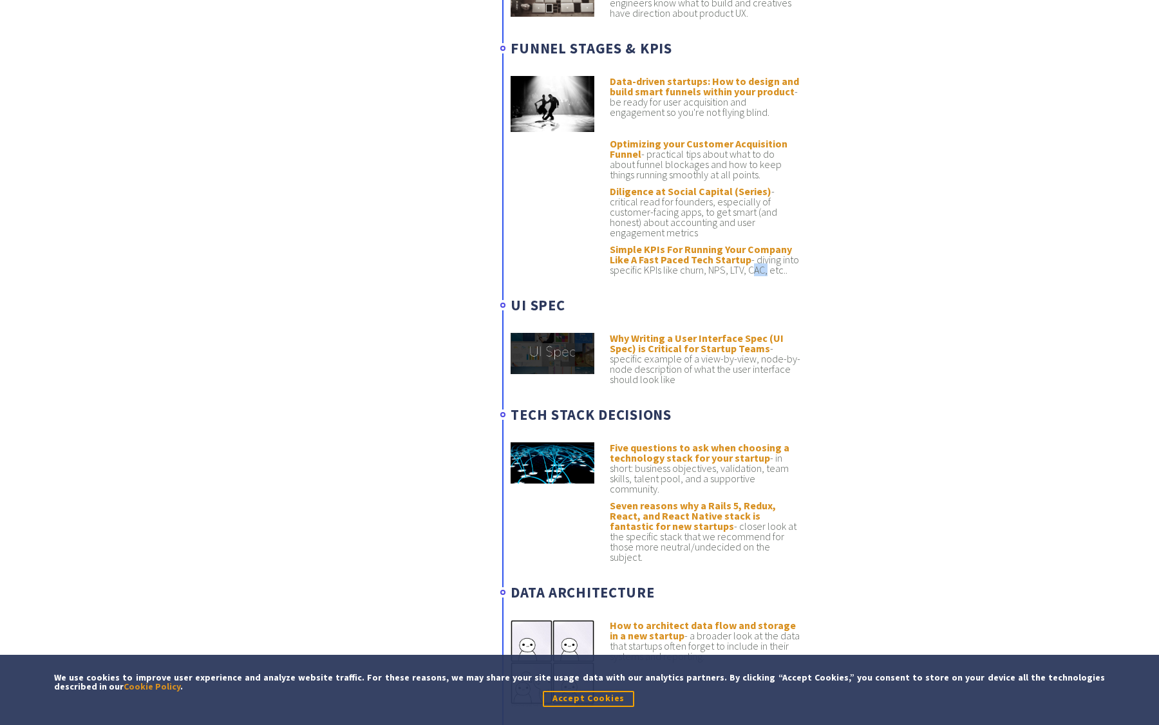
scroll to position [2698, 0]
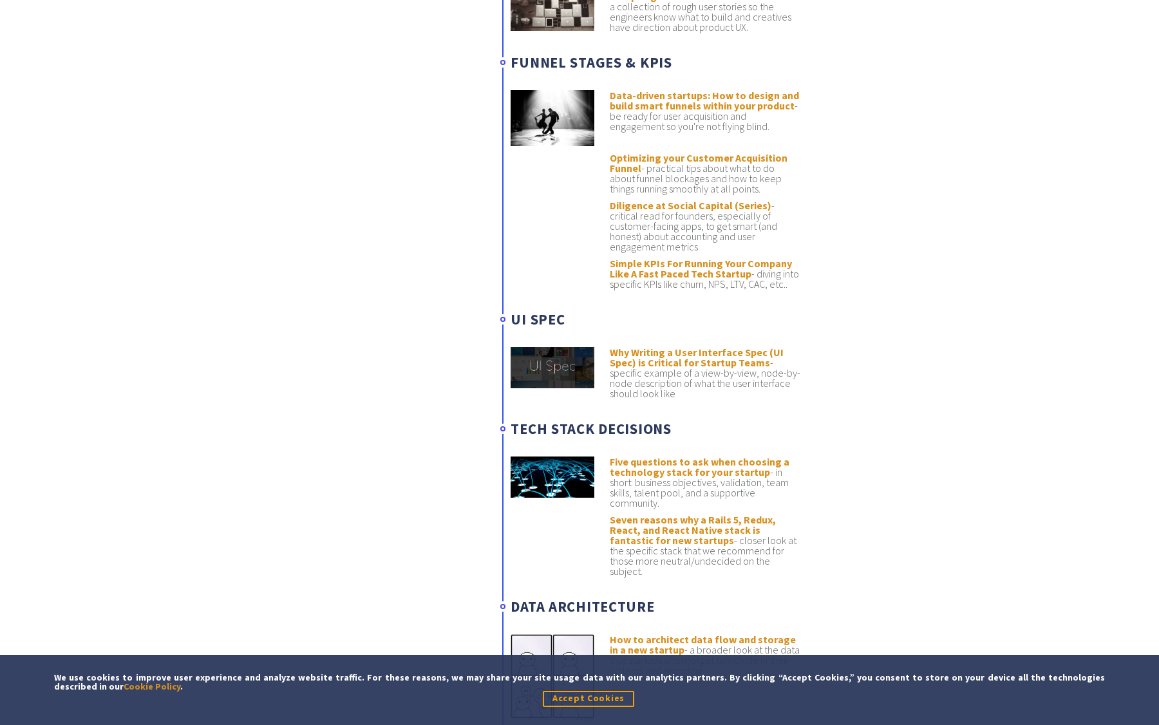
click at [662, 229] on li "Diligence at Social Capital (Series) - critical read for founders, especially o…" at bounding box center [705, 226] width 191 height 52
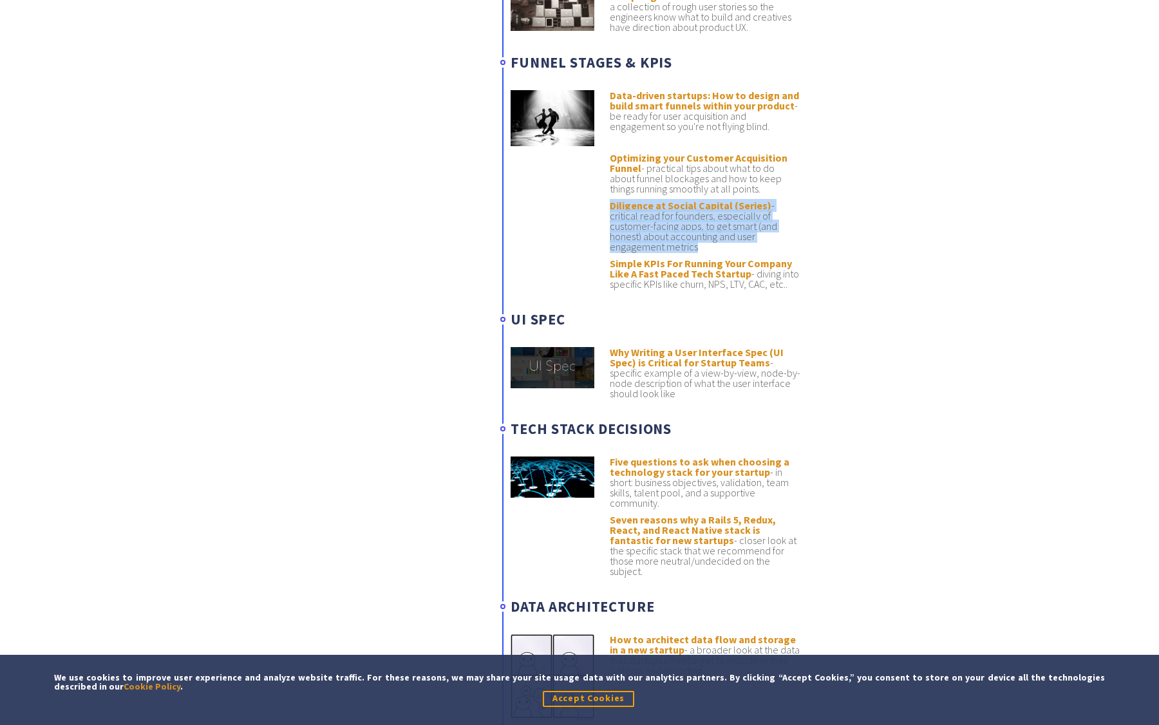
click at [678, 229] on li "Diligence at Social Capital (Series) - critical read for founders, especially o…" at bounding box center [705, 226] width 191 height 52
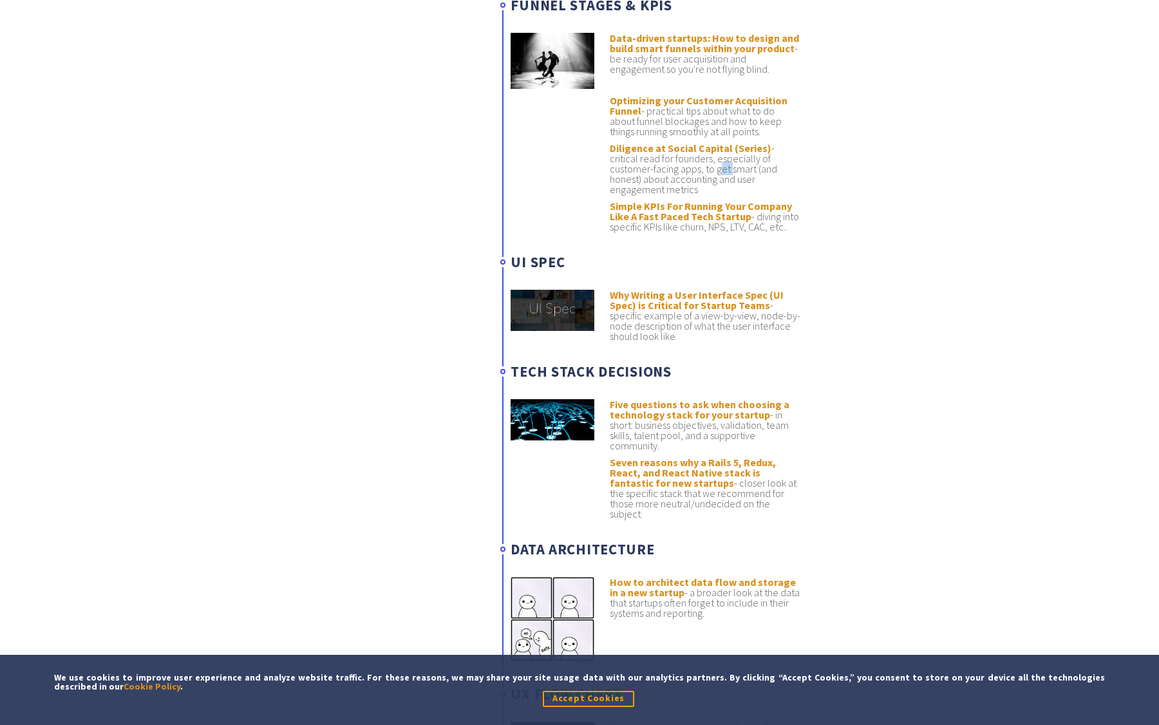
scroll to position [2790, 0]
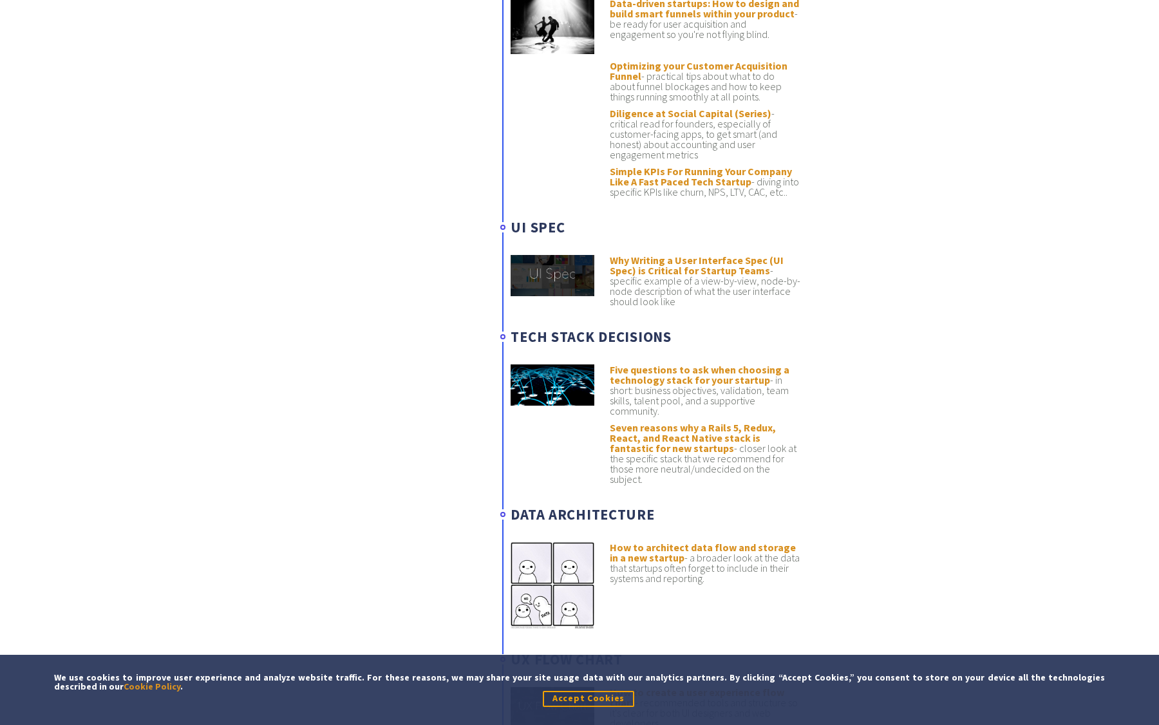
click at [543, 219] on h3 "UI Spec" at bounding box center [656, 227] width 291 height 17
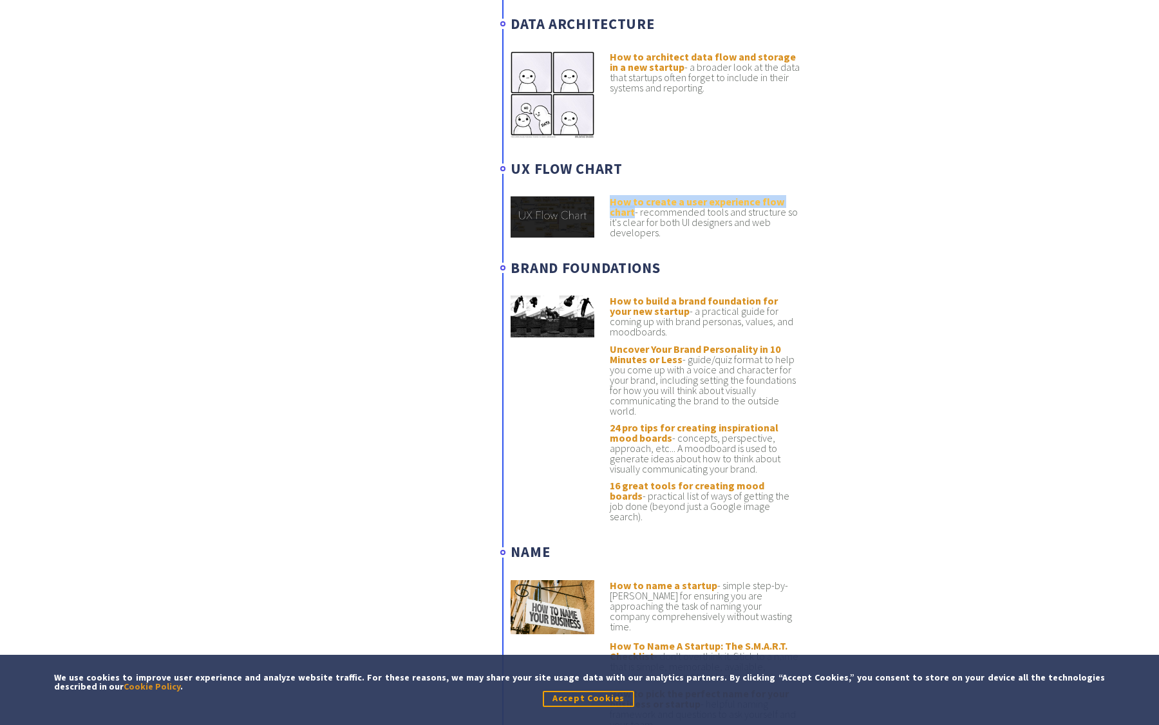
scroll to position [3331, 0]
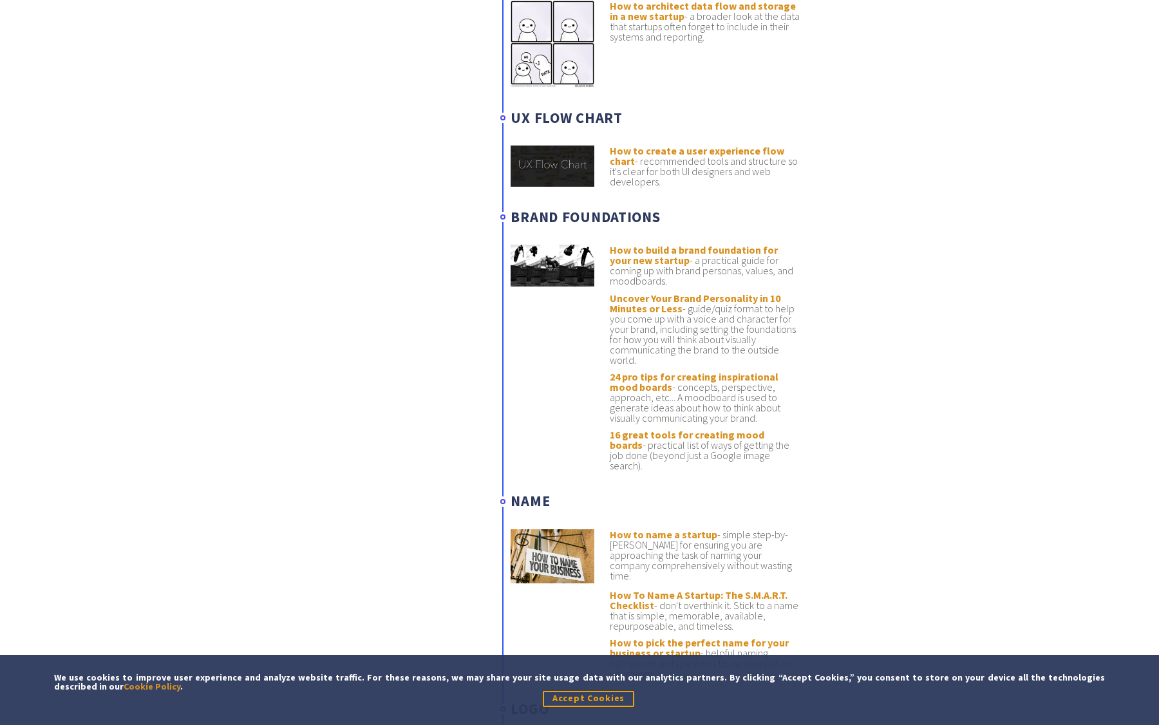
click at [659, 147] on li "How to create a user experience flow chart - recommended tools and structure so…" at bounding box center [705, 166] width 191 height 41
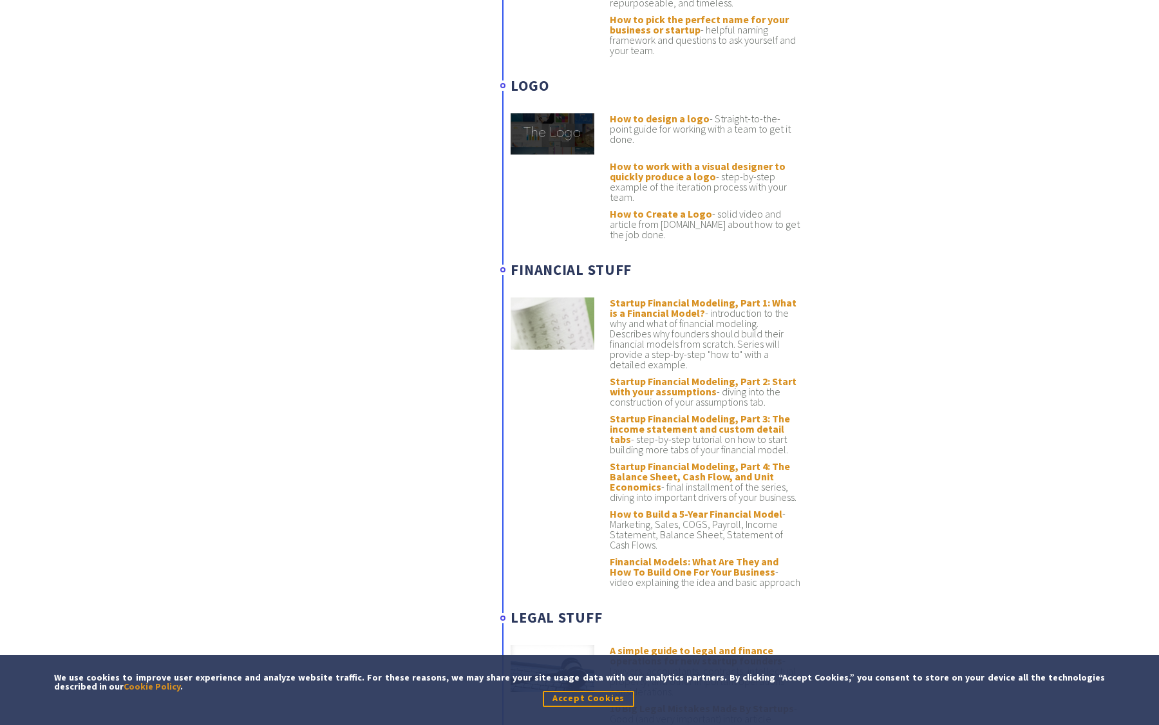
scroll to position [3962, 0]
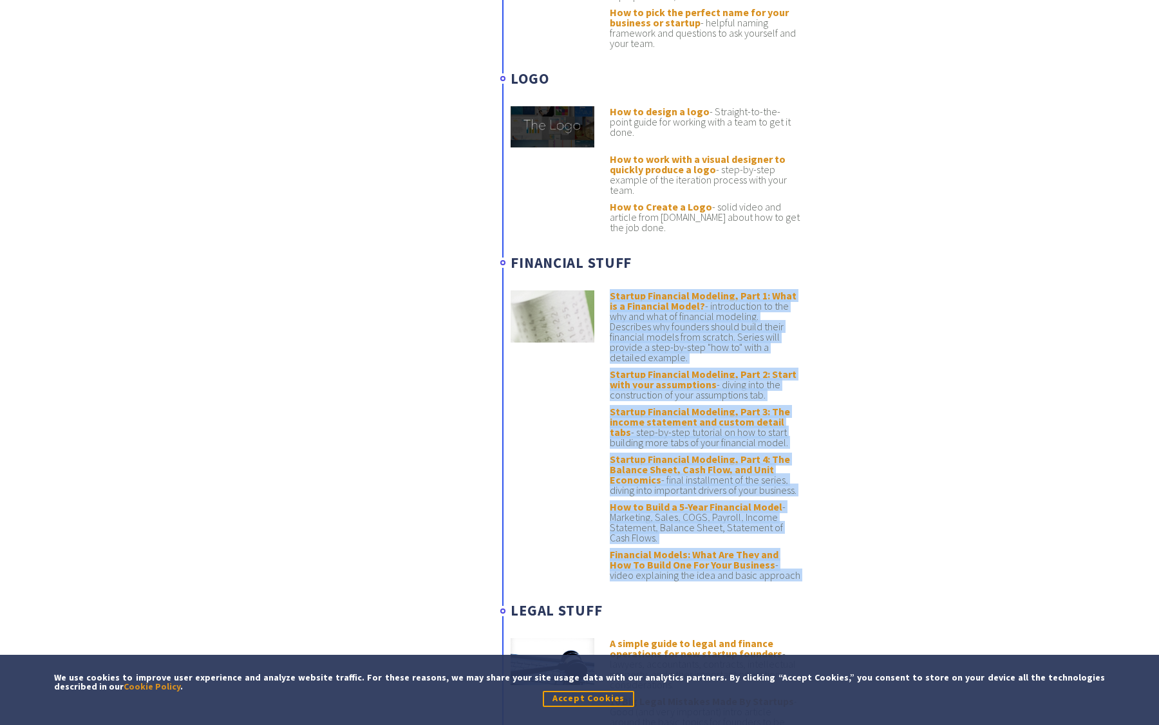
drag, startPoint x: 605, startPoint y: 257, endPoint x: 839, endPoint y: 557, distance: 380.5
click at [839, 557] on div "We often get asked often about recommended resources to help make #startuplife …" at bounding box center [579, 248] width 1159 height 7970
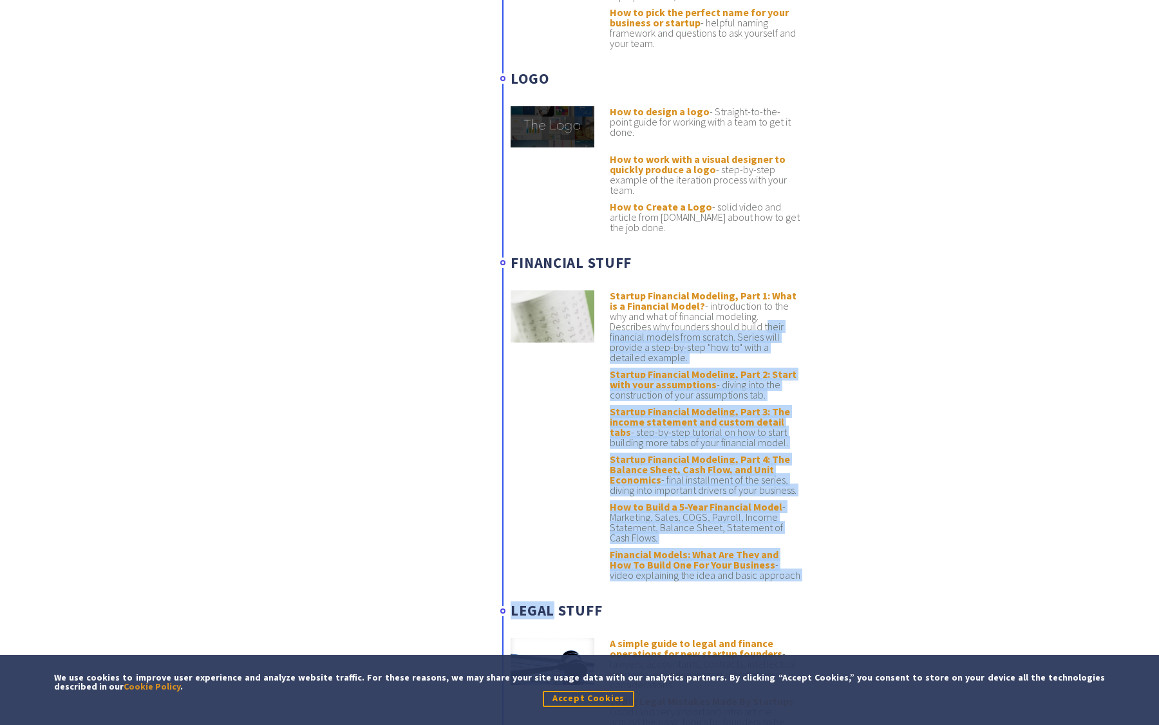
drag, startPoint x: 839, startPoint y: 557, endPoint x: 943, endPoint y: 300, distance: 277.1
click at [943, 300] on div "We often get asked often about recommended resources to help make #startuplife …" at bounding box center [579, 248] width 1159 height 7970
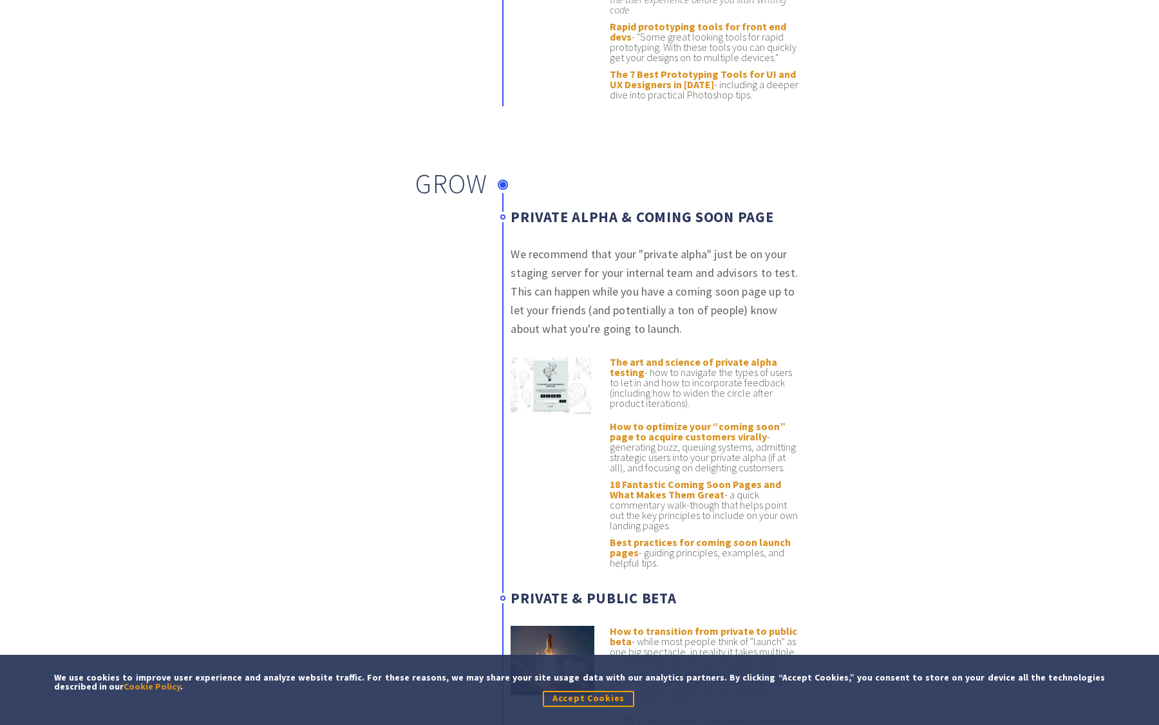
scroll to position [5536, 0]
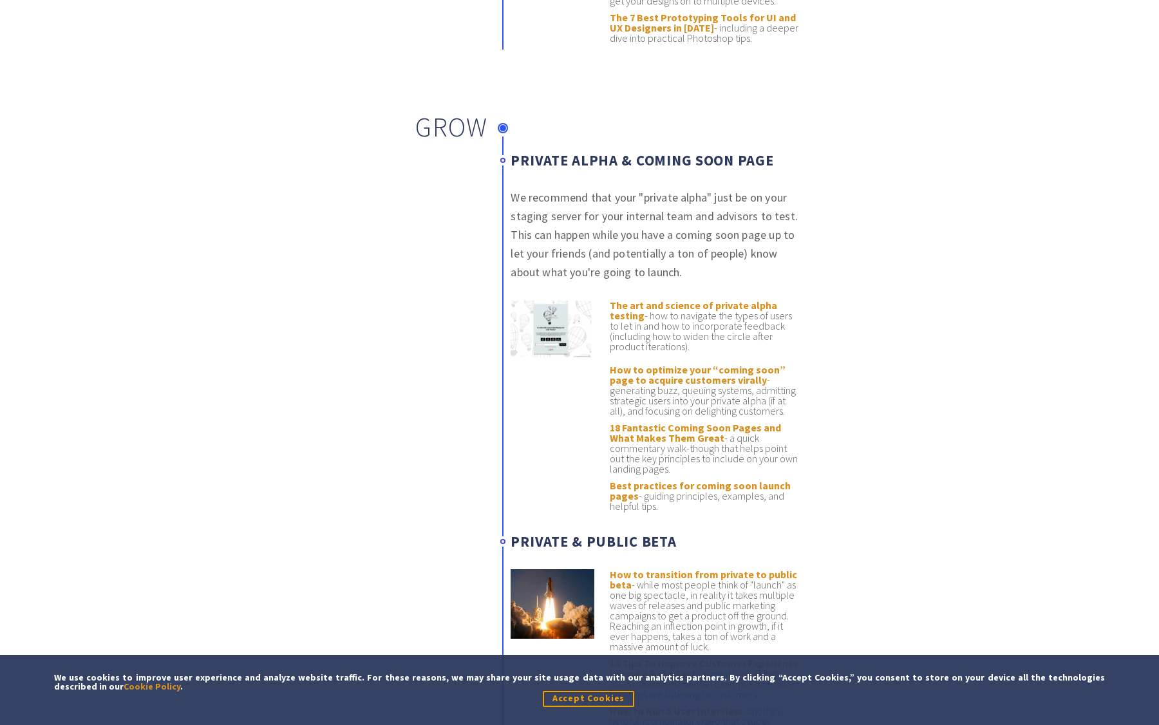
click at [453, 115] on h2 "Grow" at bounding box center [447, 126] width 82 height 23
click at [528, 152] on h3 "Private Alpha & Coming Soon Page" at bounding box center [656, 160] width 291 height 17
click at [683, 152] on h3 "Private Alpha & Coming Soon Page" at bounding box center [656, 160] width 291 height 17
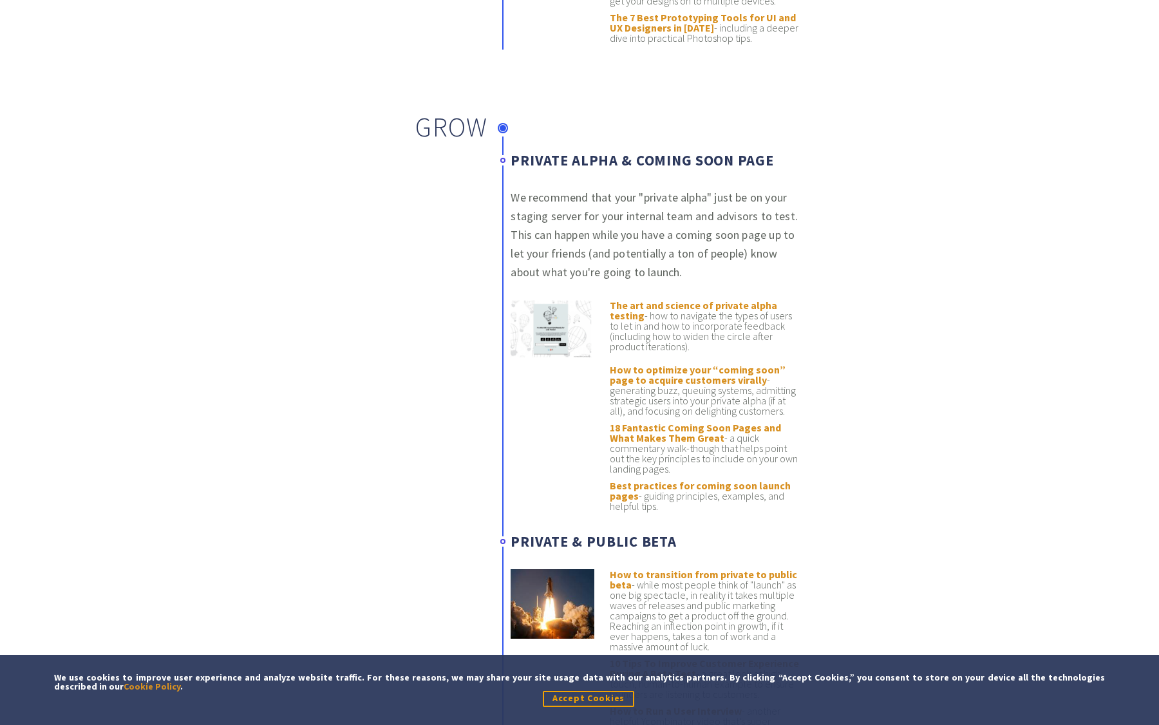
click at [616, 152] on h3 "Private Alpha & Coming Soon Page" at bounding box center [656, 160] width 291 height 17
click at [607, 152] on h3 "Private Alpha & Coming Soon Page" at bounding box center [656, 160] width 291 height 17
click at [538, 152] on h3 "Private Alpha & Coming Soon Page" at bounding box center [656, 160] width 291 height 17
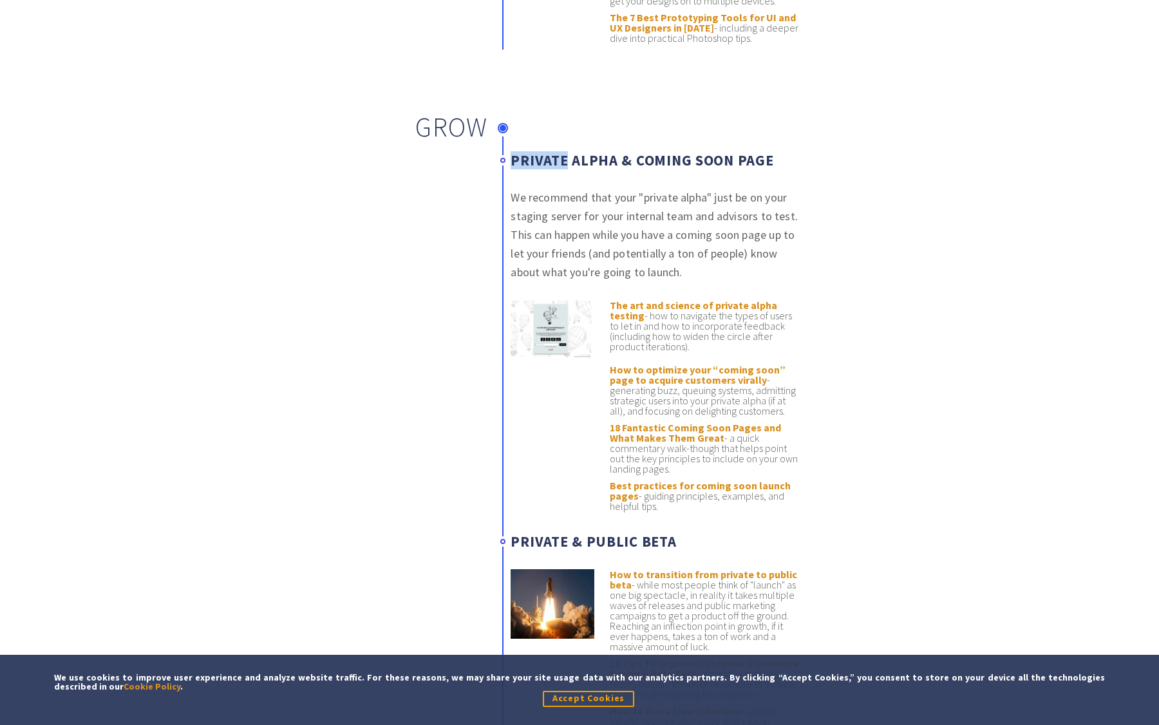
click at [538, 152] on h3 "Private Alpha & Coming Soon Page" at bounding box center [656, 160] width 291 height 17
click at [596, 152] on h3 "Private Alpha & Coming Soon Page" at bounding box center [656, 160] width 291 height 17
click at [726, 152] on h3 "Private Alpha & Coming Soon Page" at bounding box center [656, 160] width 291 height 17
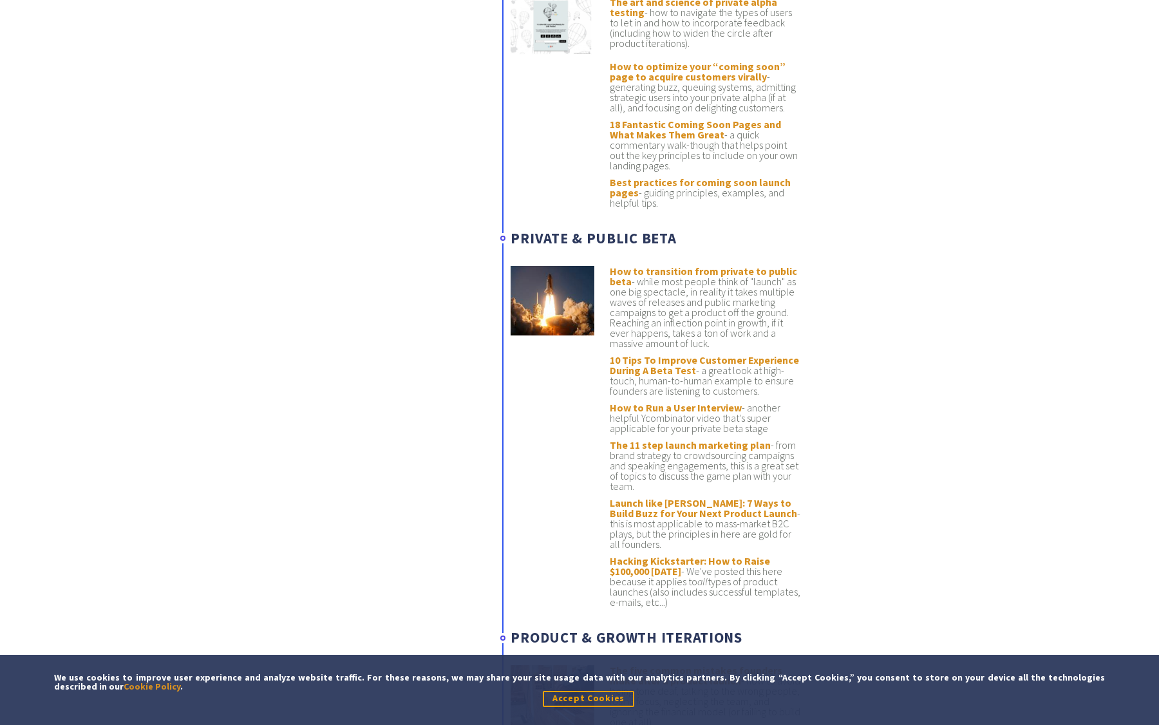
scroll to position [5847, 0]
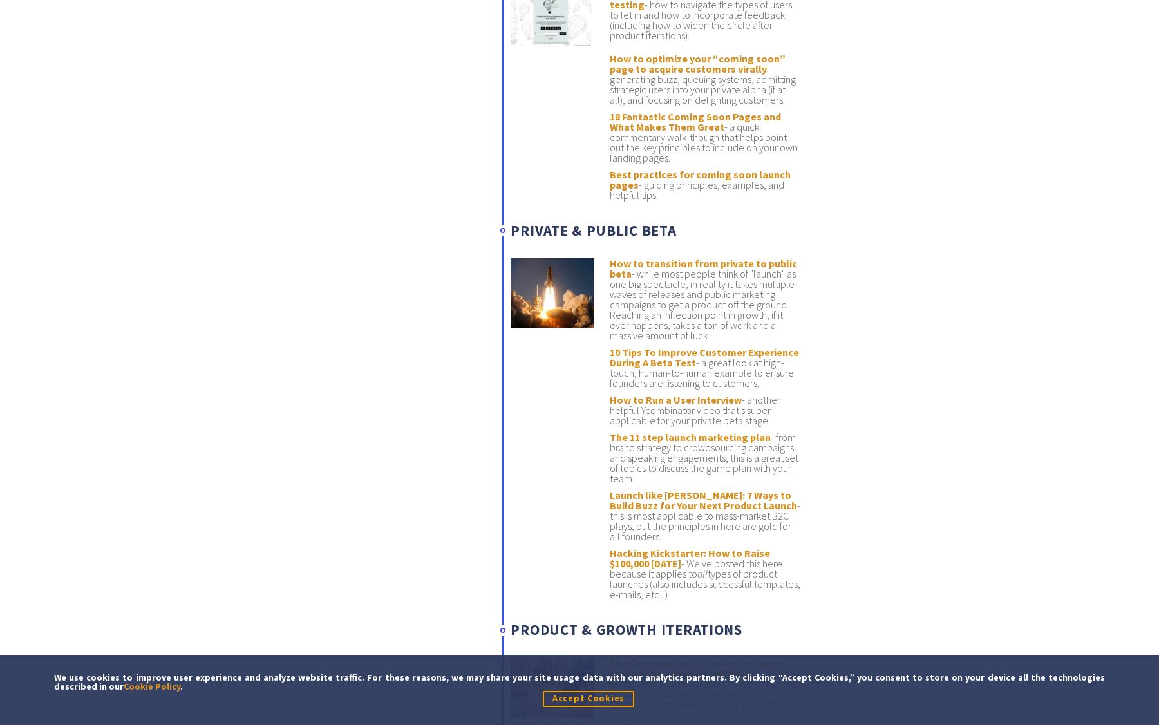
click at [602, 222] on h3 "Private & Public Beta" at bounding box center [656, 230] width 291 height 17
click at [656, 222] on h3 "Private & Public Beta" at bounding box center [656, 230] width 291 height 17
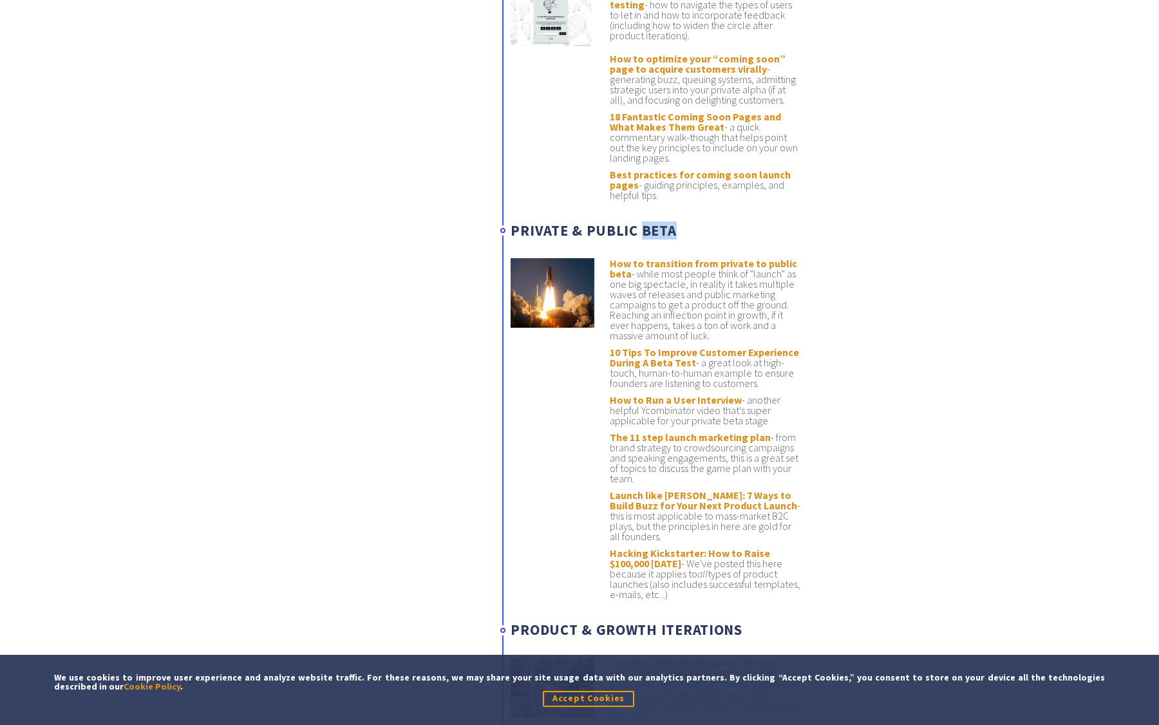
drag, startPoint x: 637, startPoint y: 198, endPoint x: 689, endPoint y: 200, distance: 52.2
click at [689, 222] on h3 "Private & Public Beta" at bounding box center [656, 230] width 291 height 17
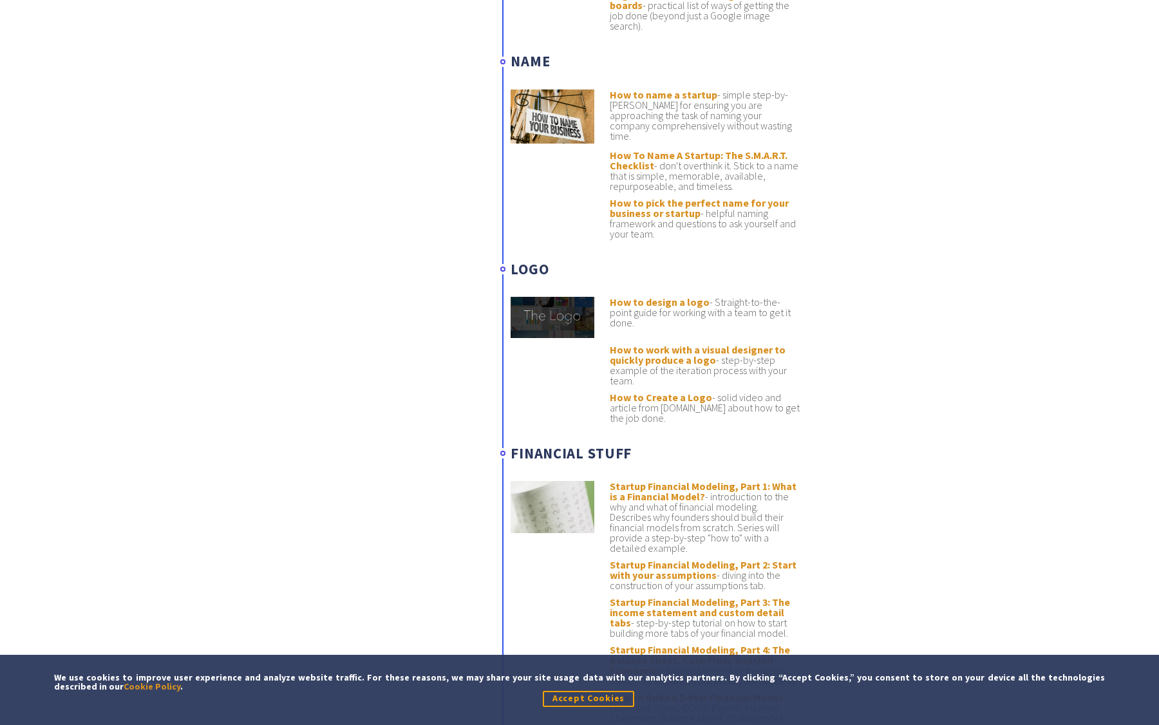
scroll to position [4446, 0]
